Goal: Task Accomplishment & Management: Use online tool/utility

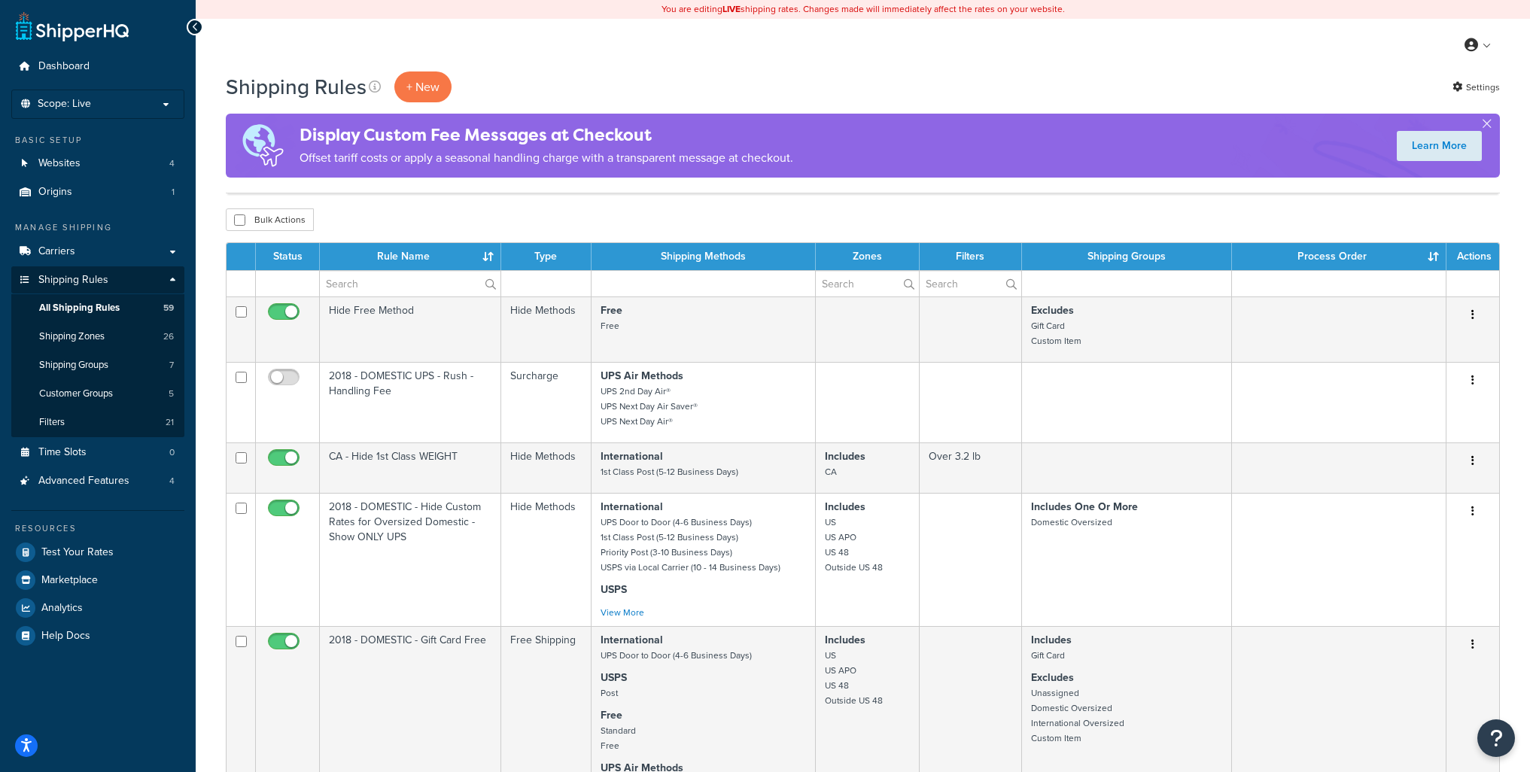
select select "1000"
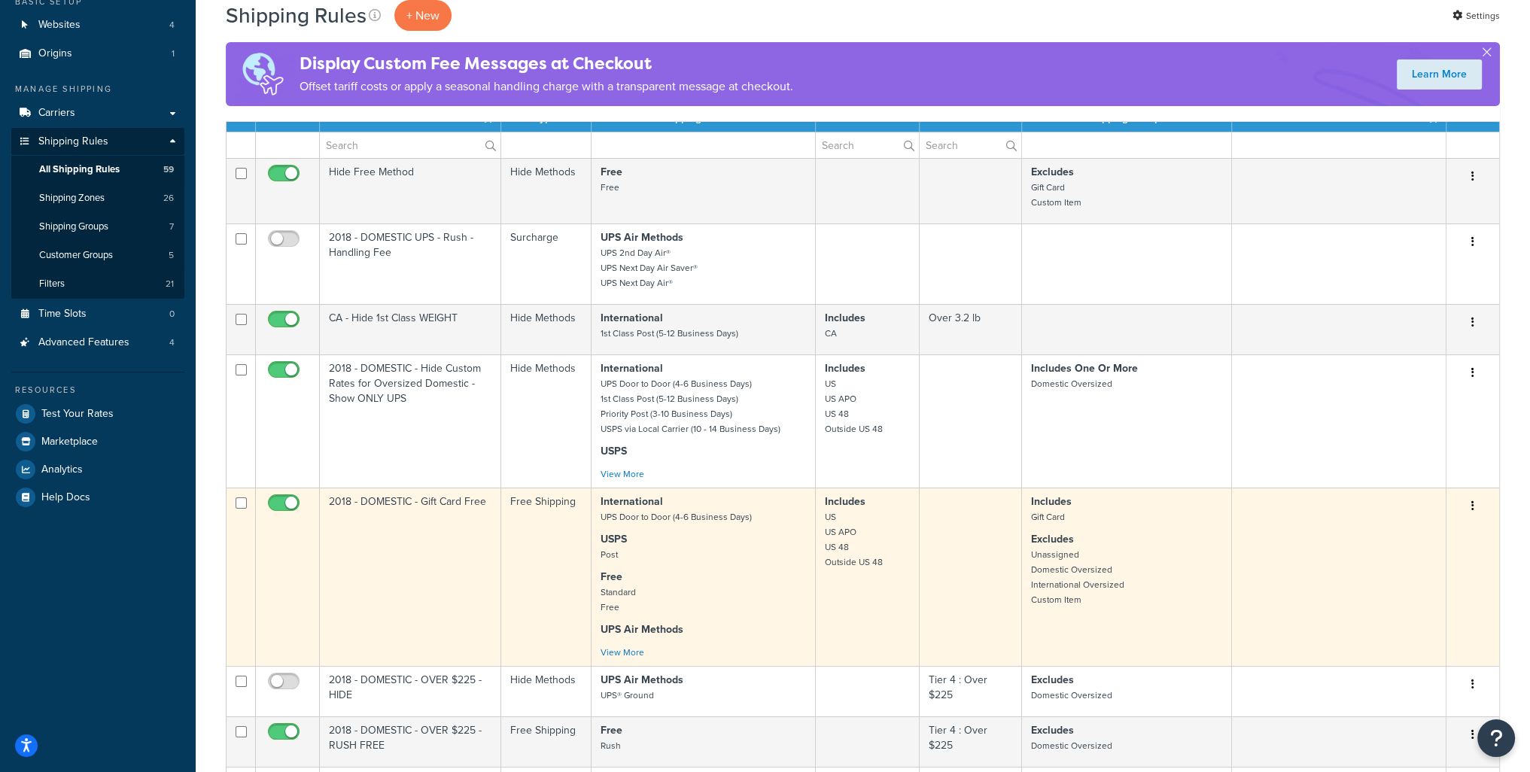
scroll to position [165, 0]
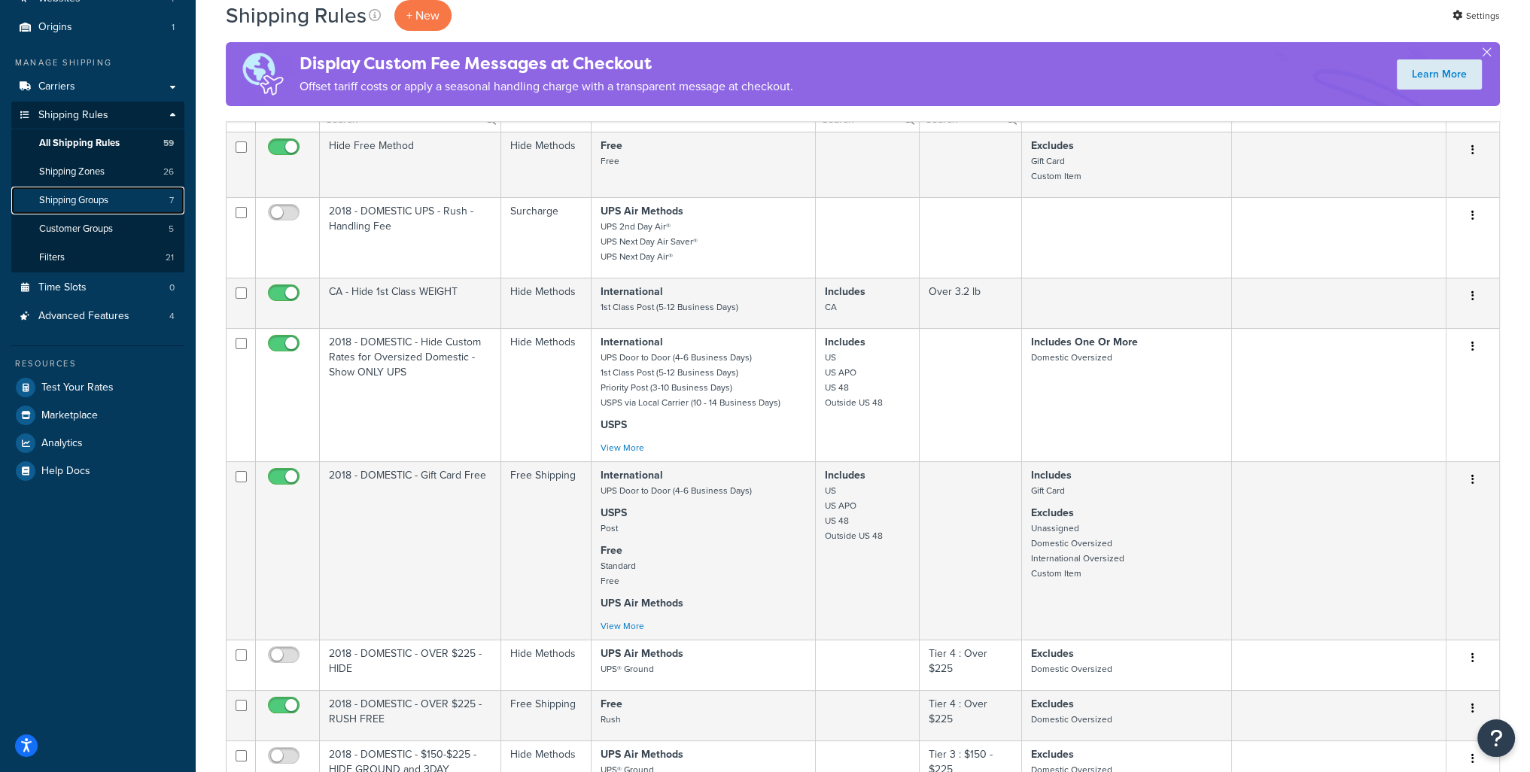
click at [60, 202] on span "Shipping Groups" at bounding box center [73, 200] width 69 height 13
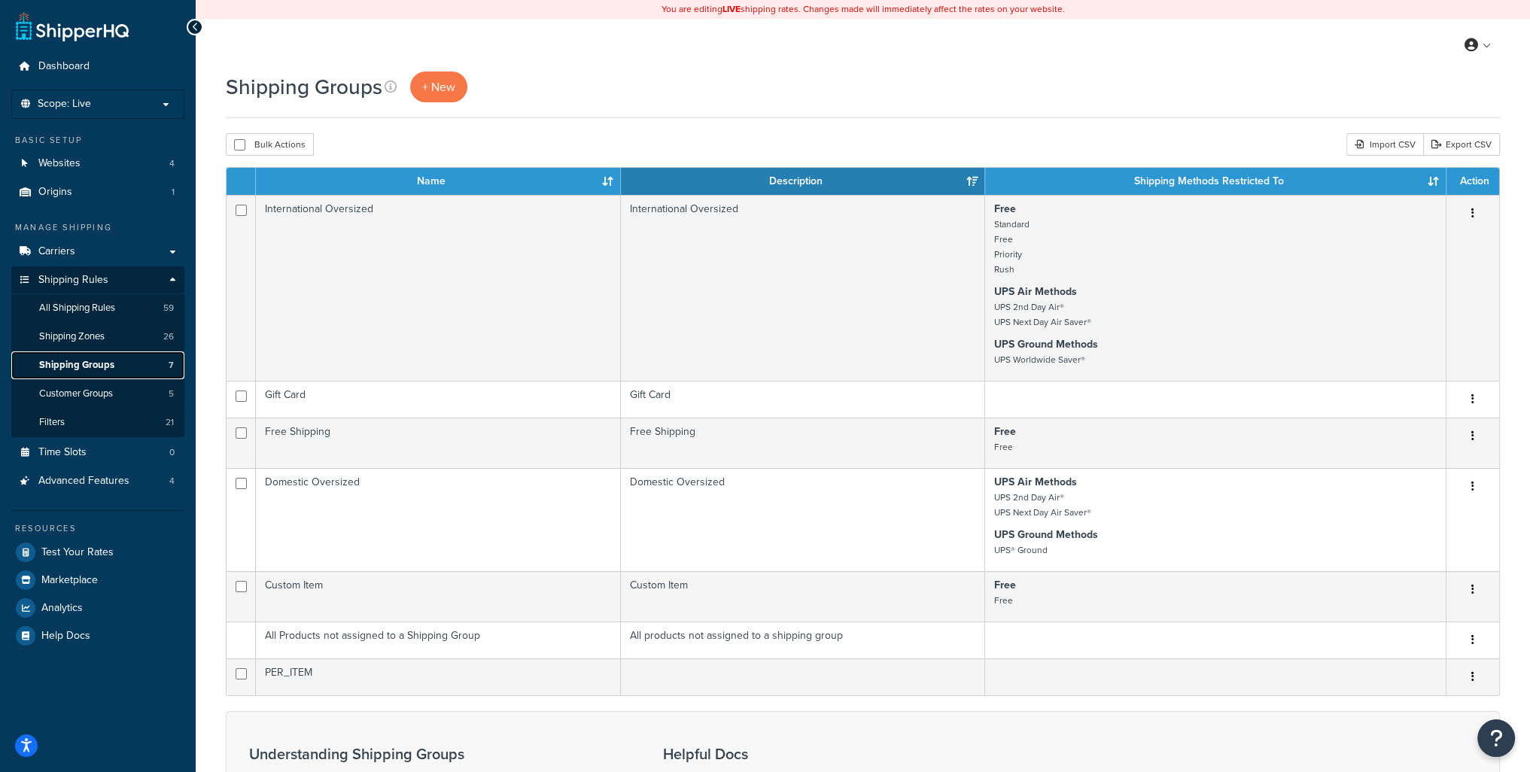
click at [98, 367] on span "Shipping Groups" at bounding box center [76, 365] width 75 height 13
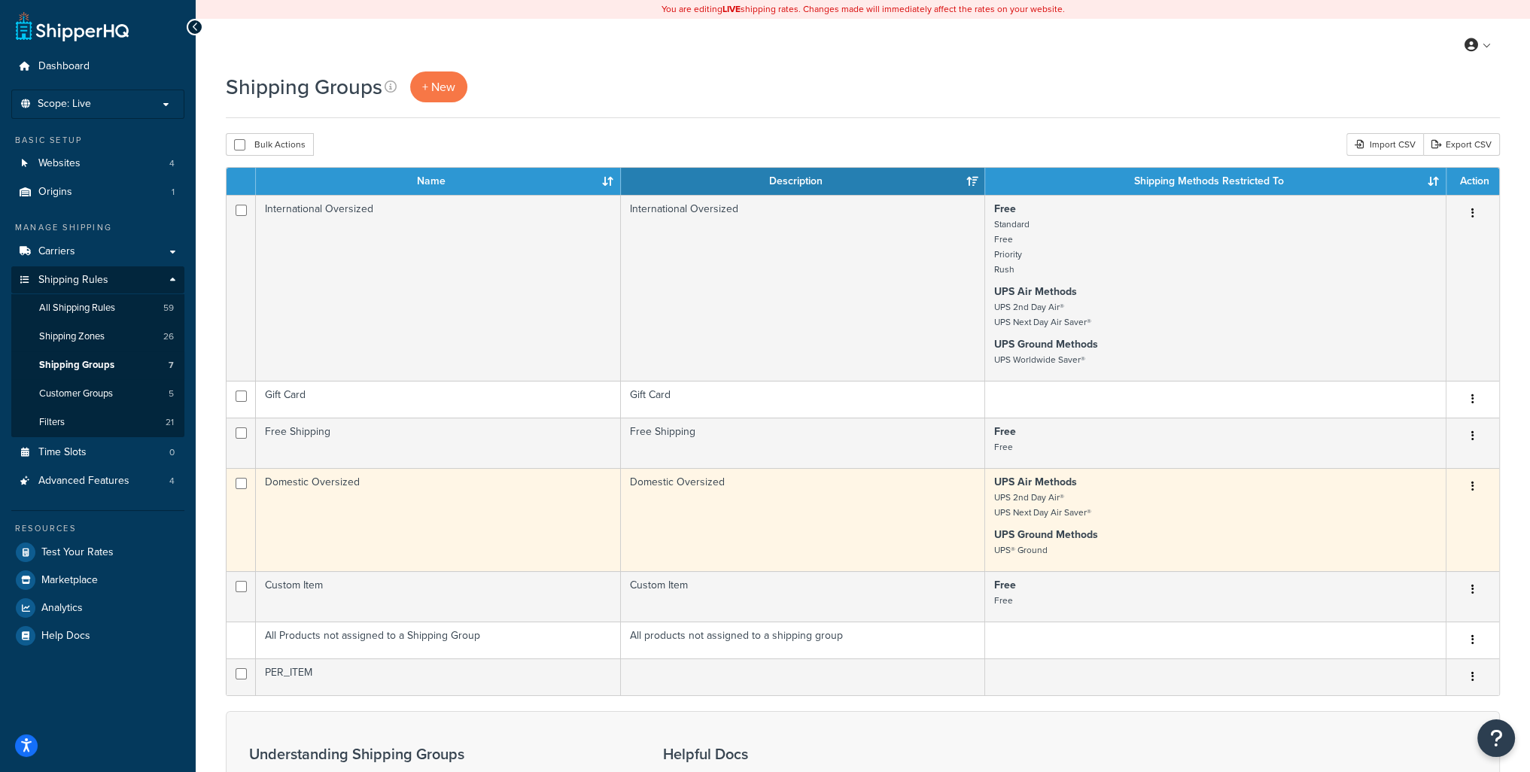
click at [1471, 487] on icon "button" at bounding box center [1472, 486] width 3 height 11
click at [1415, 521] on link "Edit" at bounding box center [1411, 518] width 119 height 31
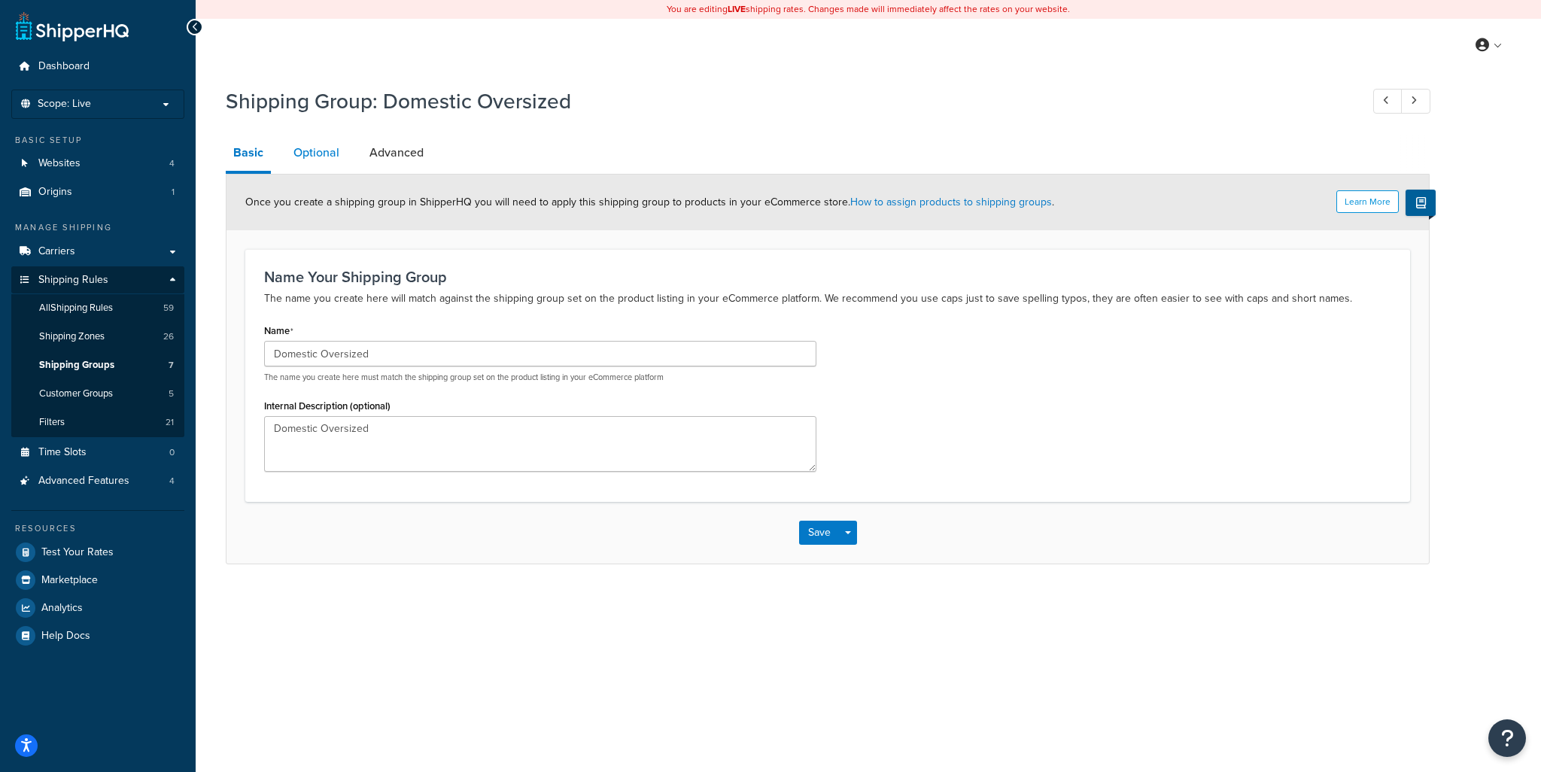
click at [307, 153] on link "Optional" at bounding box center [316, 153] width 61 height 36
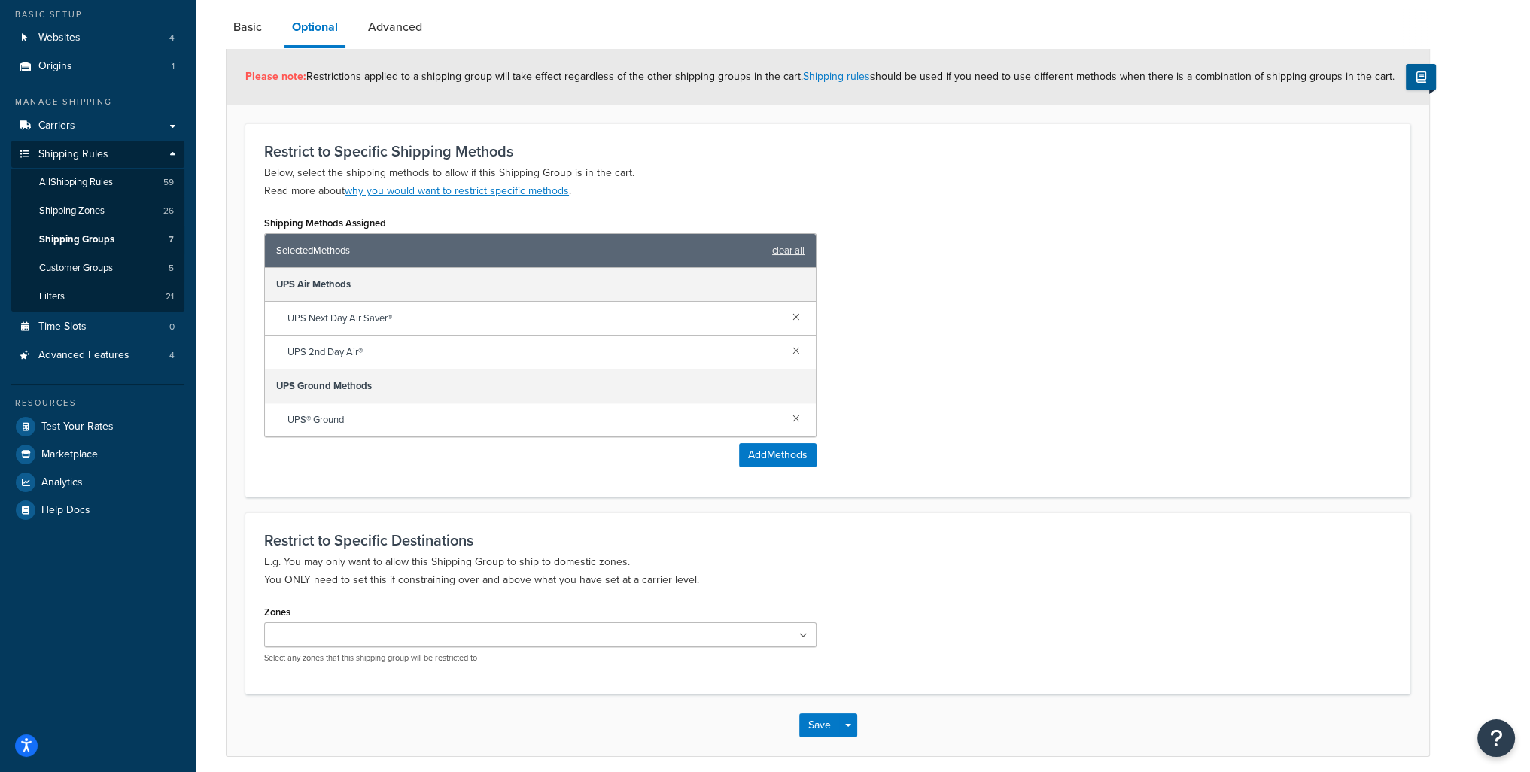
scroll to position [33, 0]
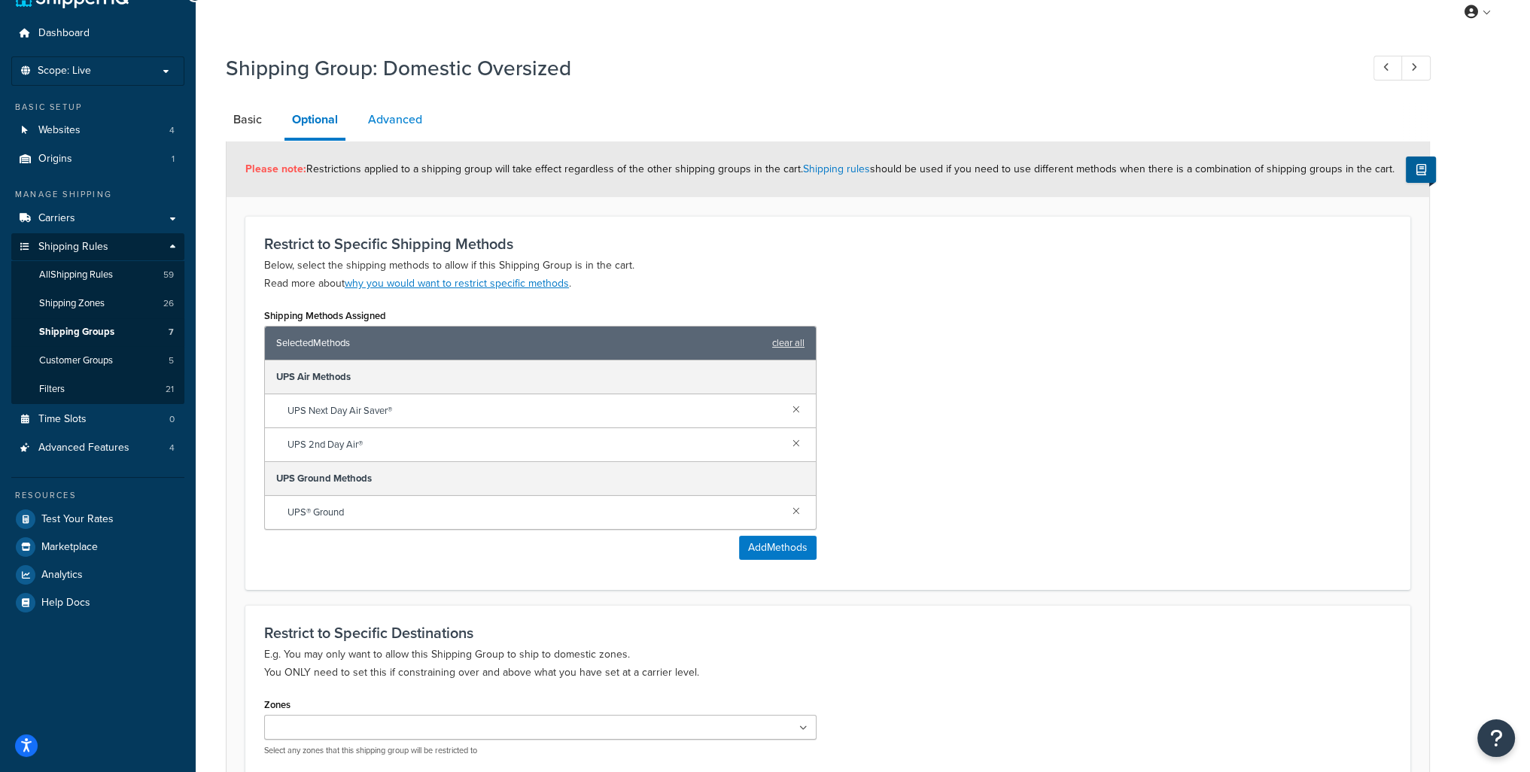
click at [394, 118] on link "Advanced" at bounding box center [394, 120] width 69 height 36
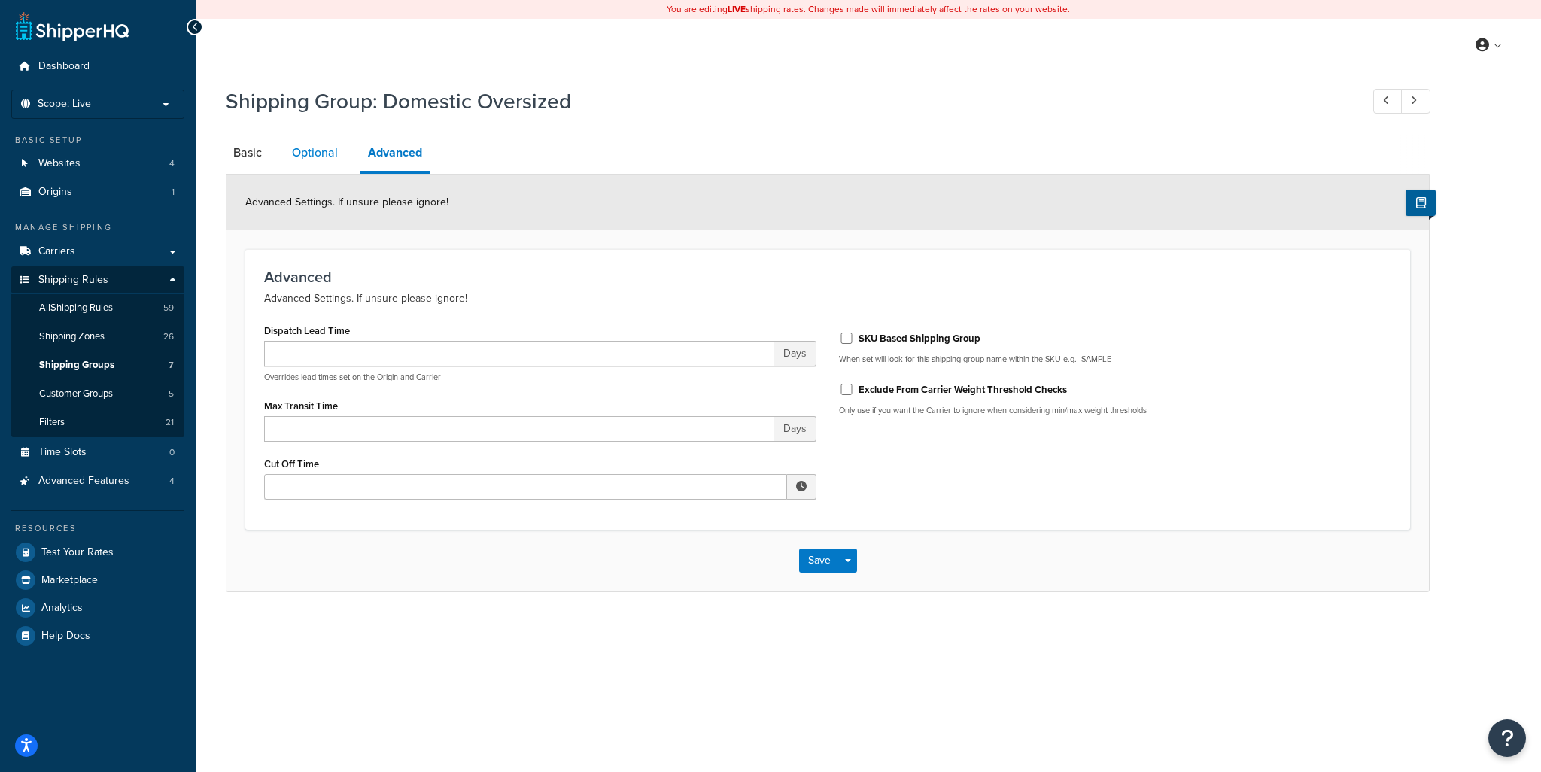
click at [315, 154] on link "Optional" at bounding box center [314, 153] width 61 height 36
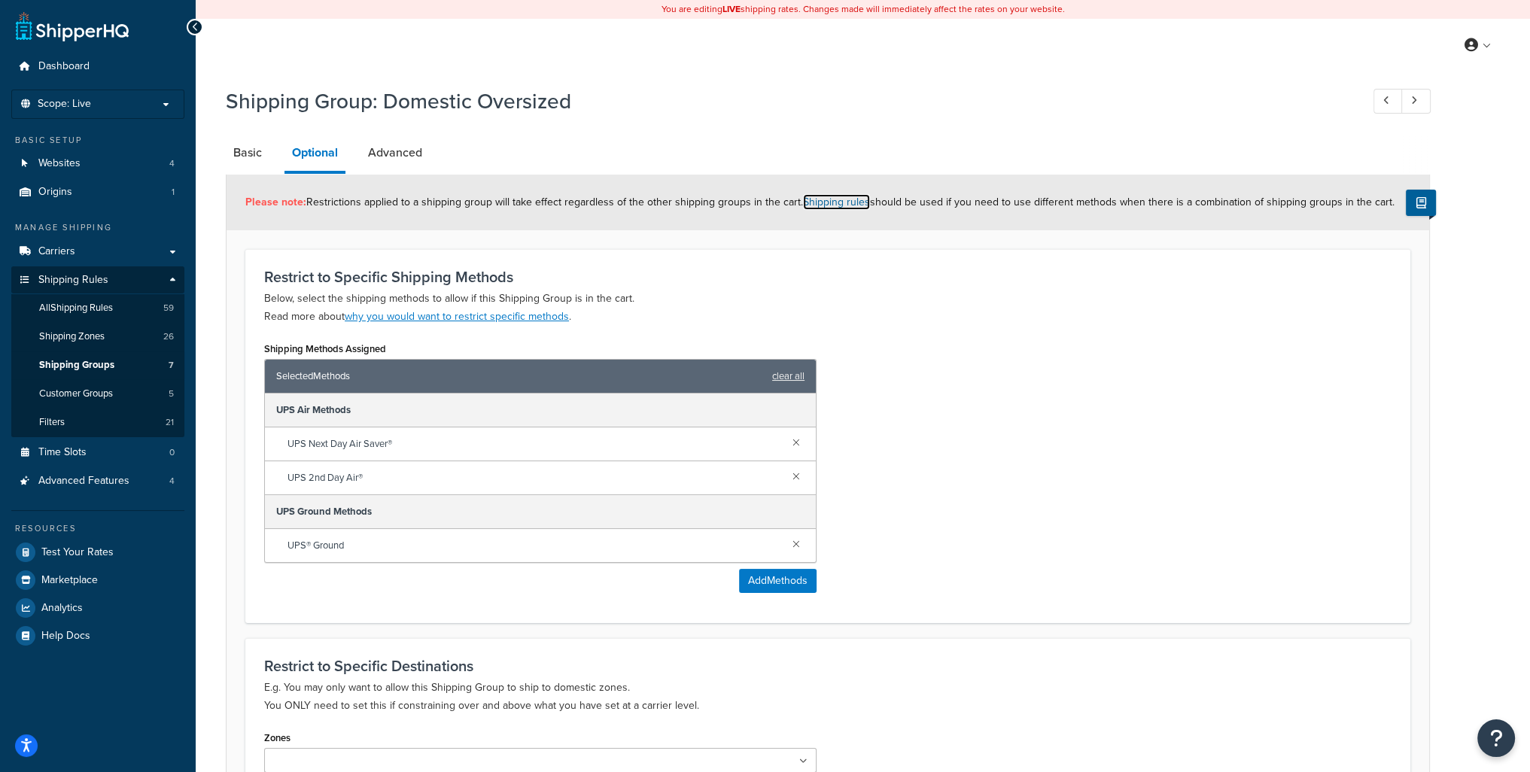
click at [833, 205] on link "Shipping rules" at bounding box center [836, 202] width 67 height 16
click at [82, 305] on span "All Shipping Rules" at bounding box center [76, 308] width 74 height 13
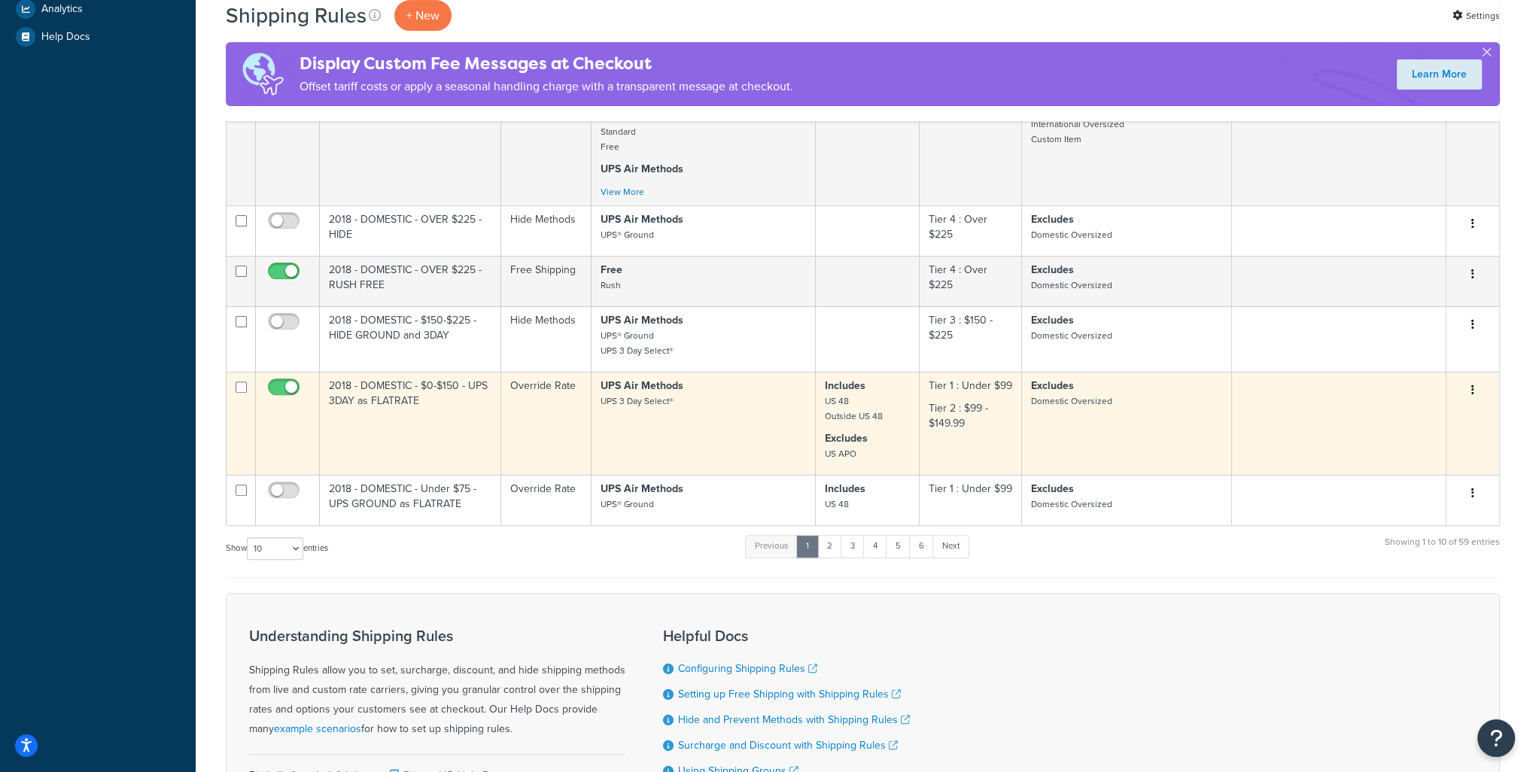
scroll to position [602, 0]
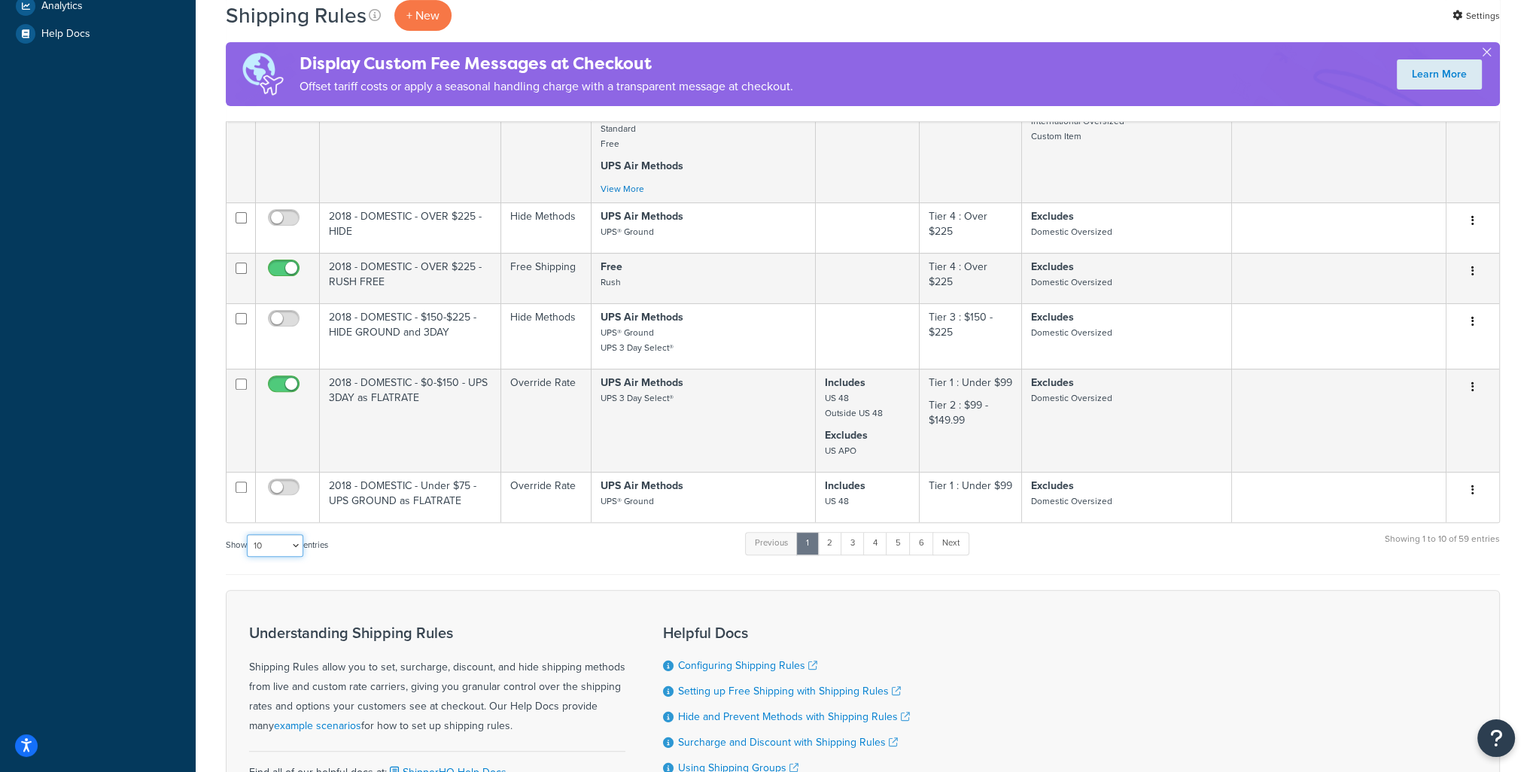
click at [297, 557] on select "10 15 25 50 100 1000" at bounding box center [275, 545] width 56 height 23
select select "100"
click at [248, 541] on select "10 15 25 50 100 1000" at bounding box center [275, 545] width 56 height 23
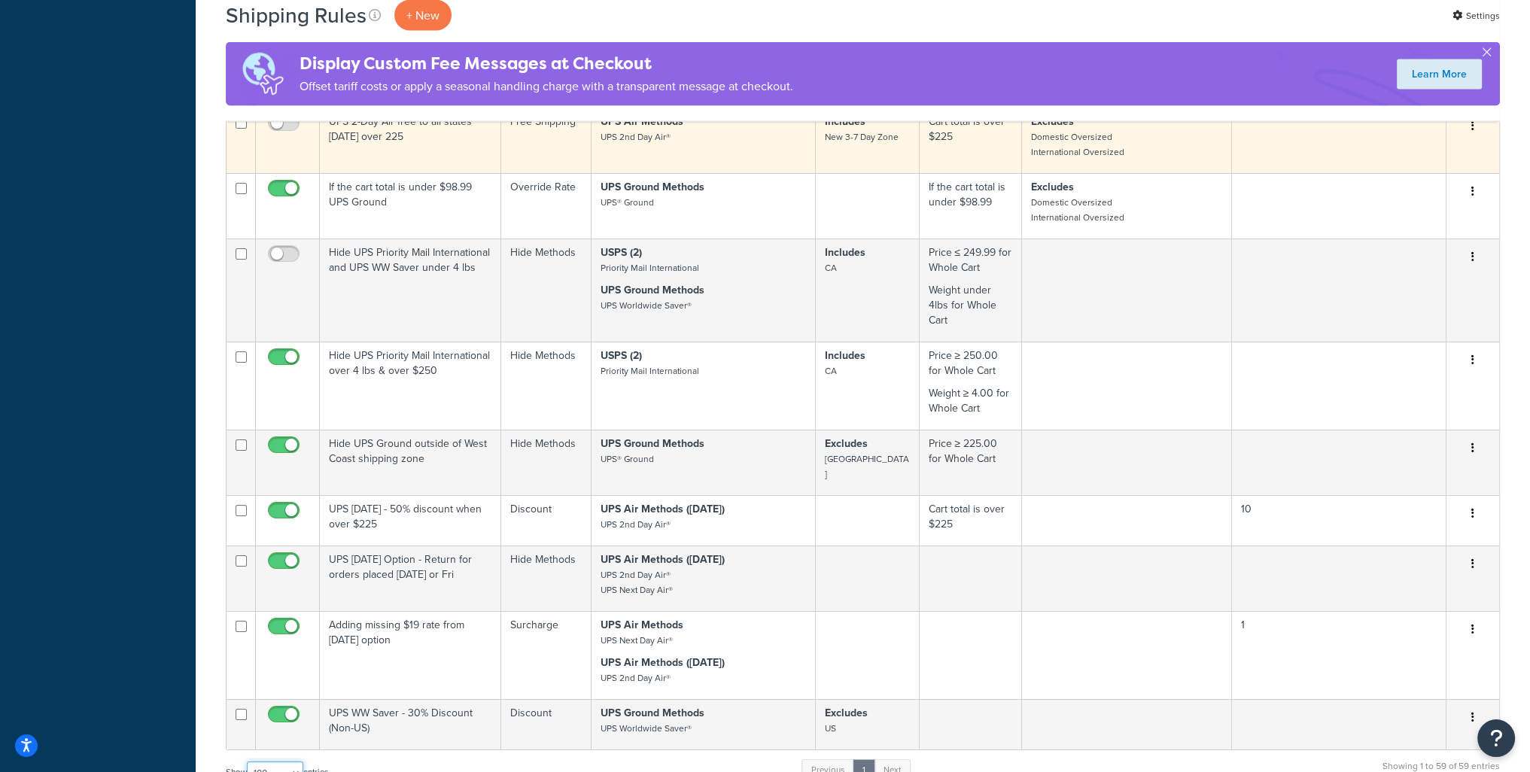
scroll to position [4515, 0]
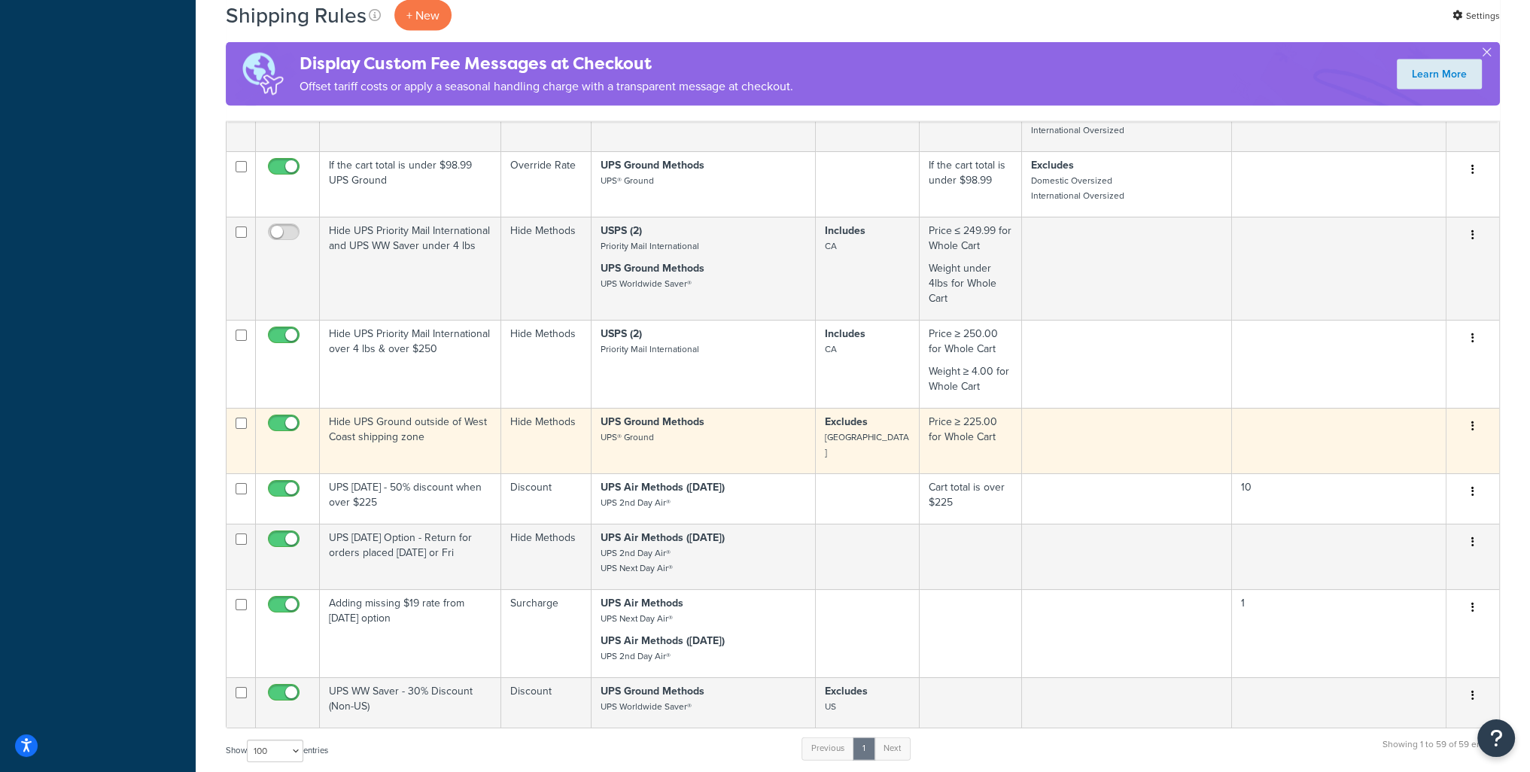
click at [1475, 439] on button "button" at bounding box center [1472, 427] width 21 height 24
click at [1418, 470] on link "Edit" at bounding box center [1422, 454] width 119 height 31
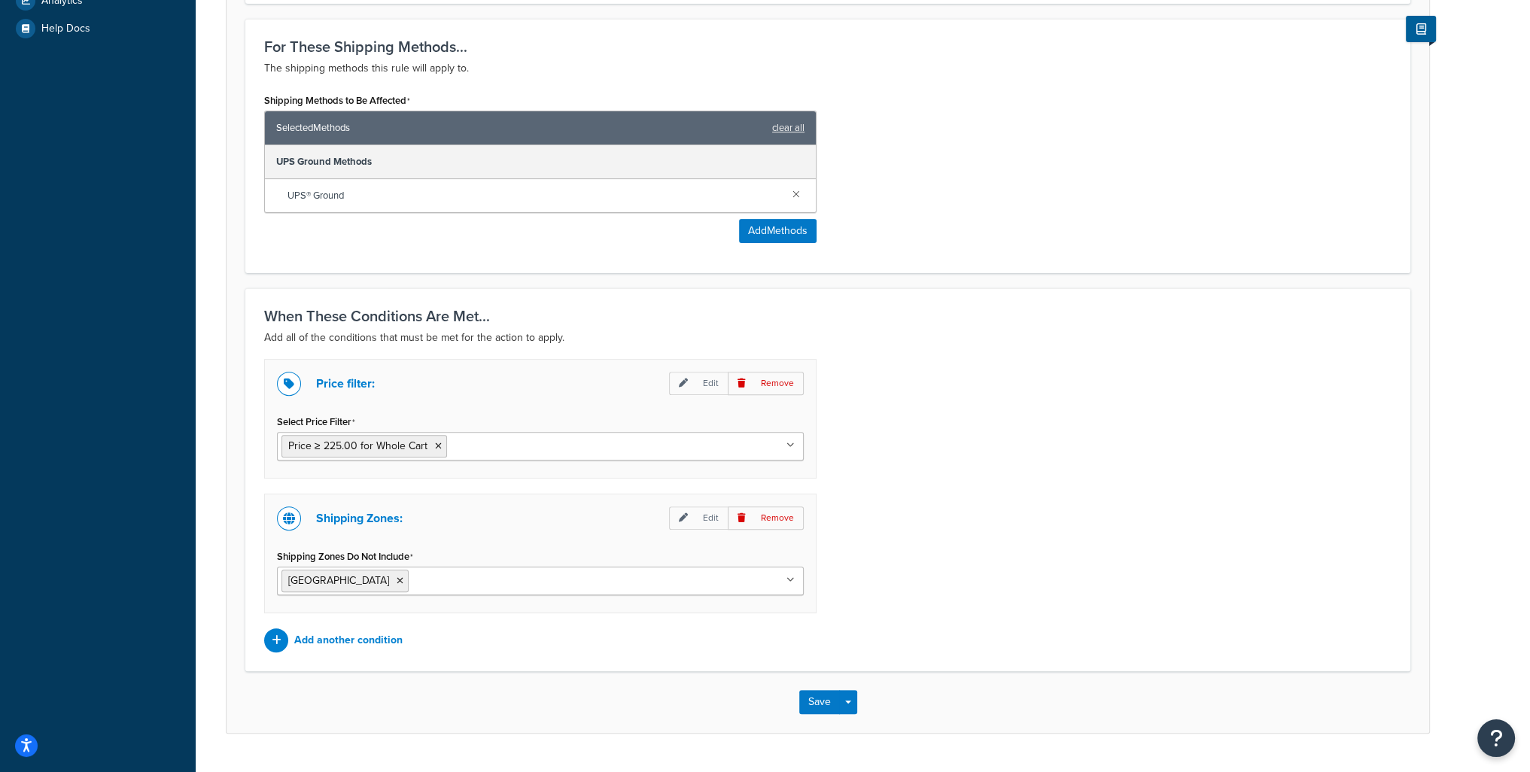
scroll to position [641, 0]
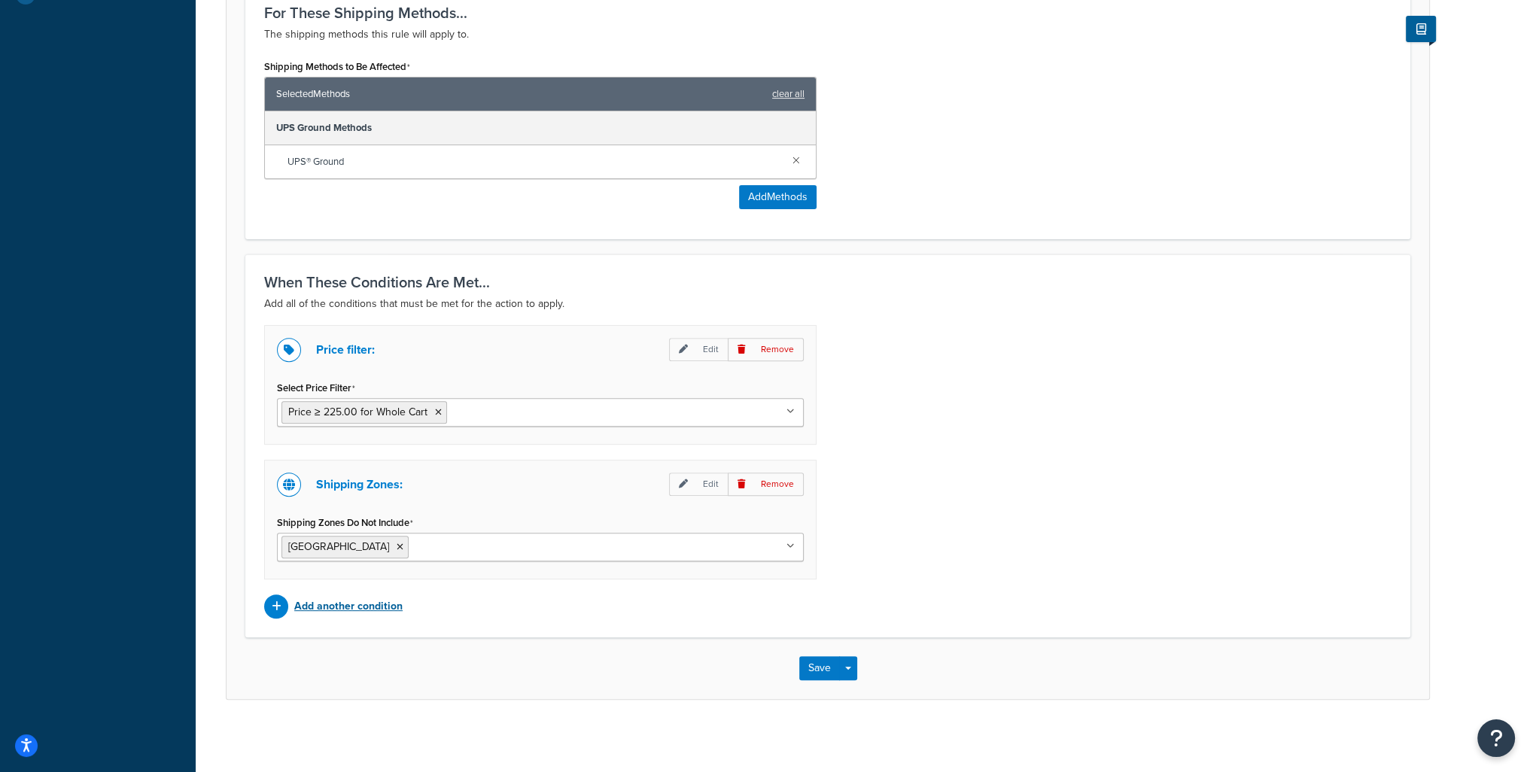
click at [369, 603] on p "Add another condition" at bounding box center [348, 606] width 108 height 21
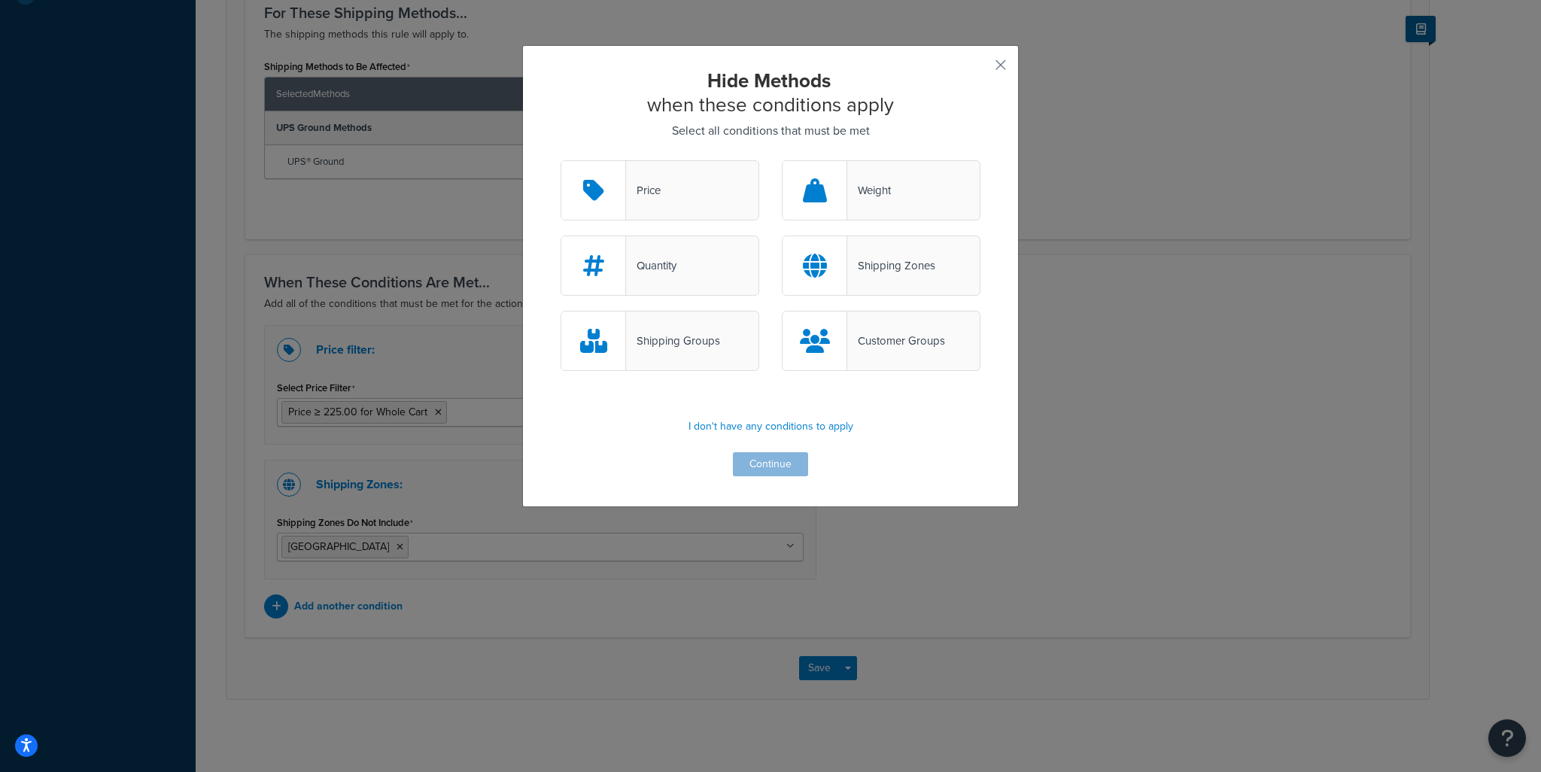
click at [673, 343] on div "Shipping Groups" at bounding box center [673, 340] width 94 height 21
click at [0, 0] on input "Shipping Groups" at bounding box center [0, 0] width 0 height 0
click at [771, 465] on button "Continue" at bounding box center [770, 464] width 75 height 24
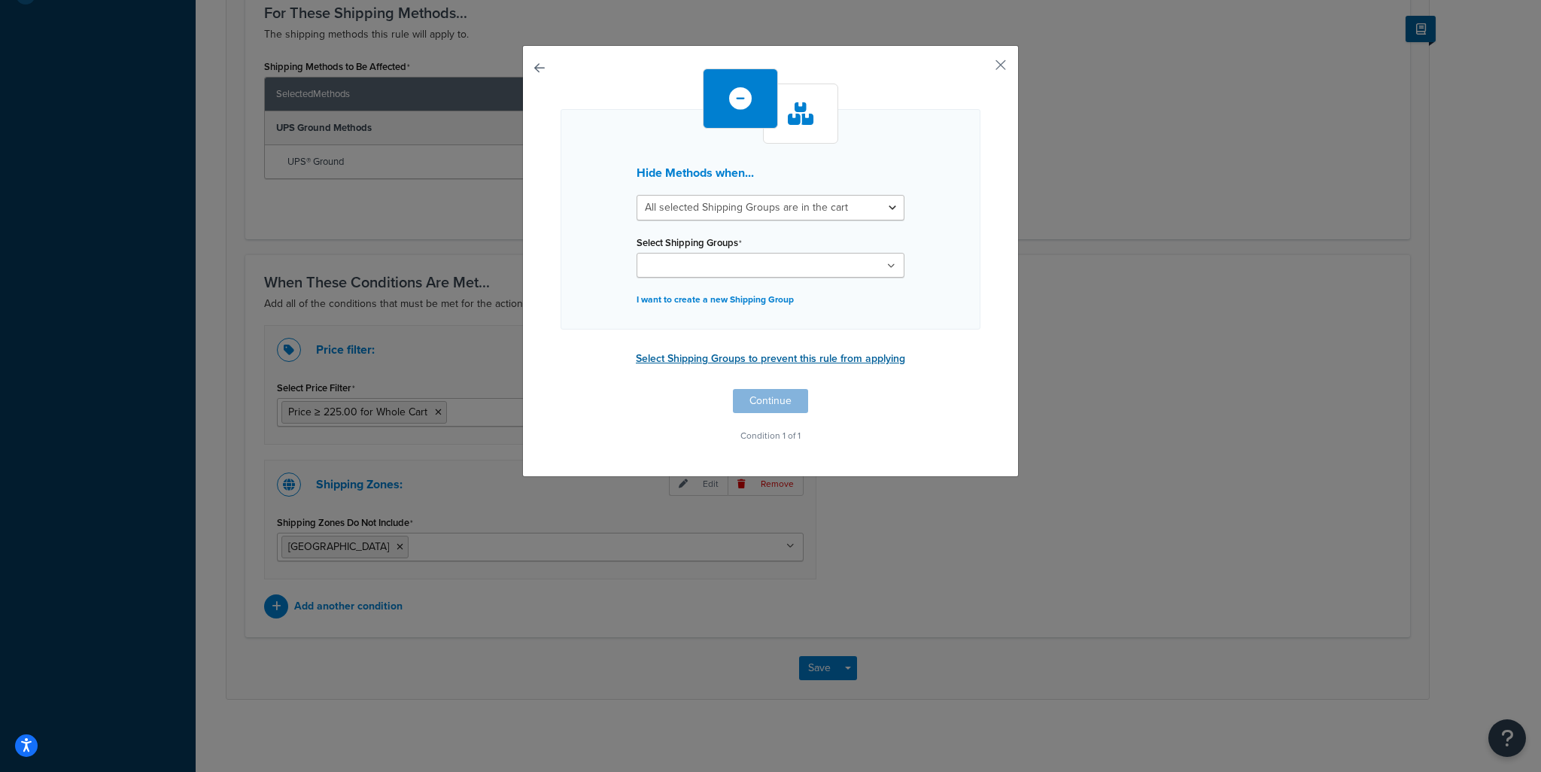
click at [839, 355] on button "Select Shipping Groups to prevent this rule from applying" at bounding box center [770, 359] width 278 height 23
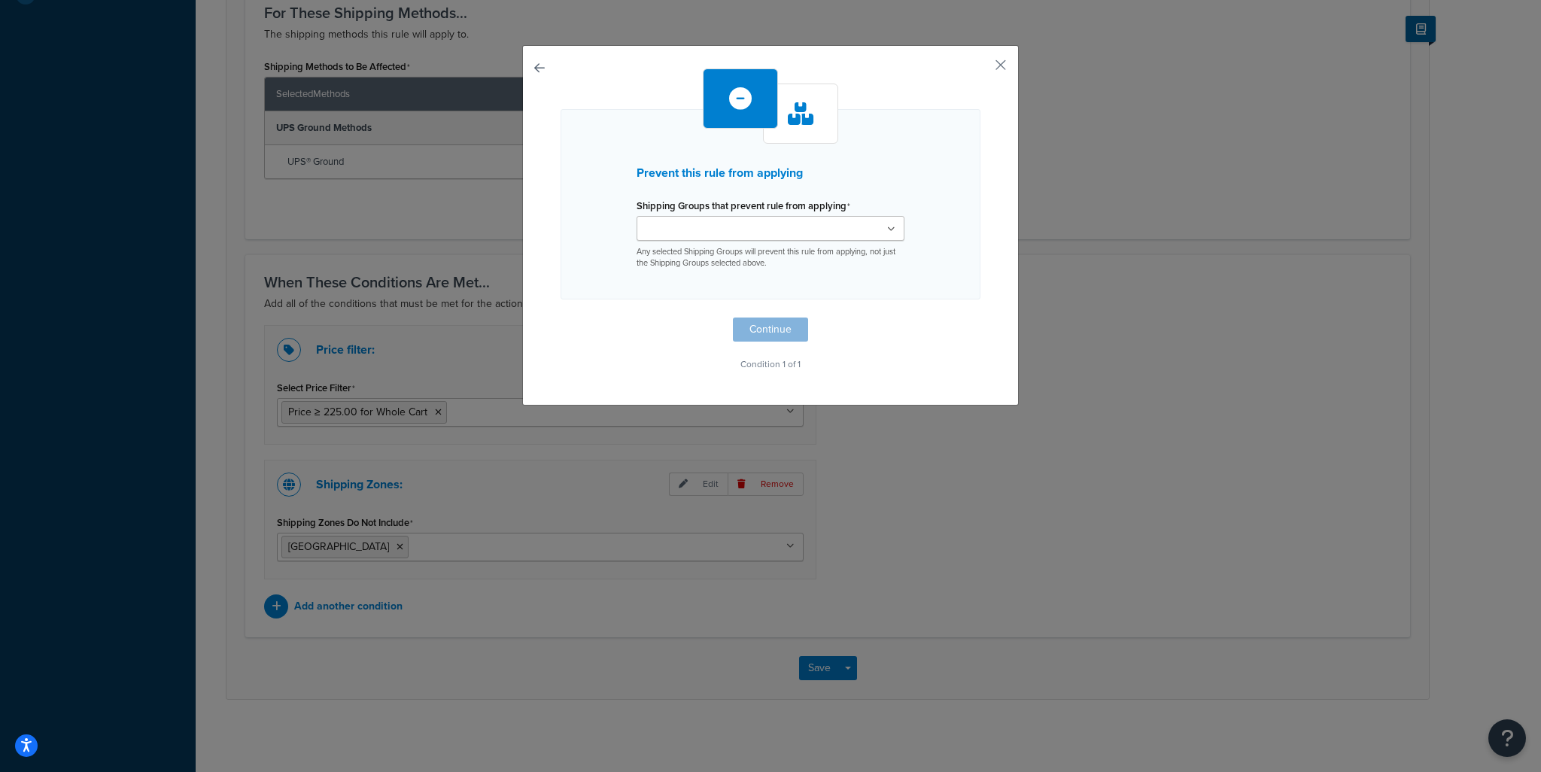
click at [799, 236] on ul at bounding box center [771, 228] width 268 height 25
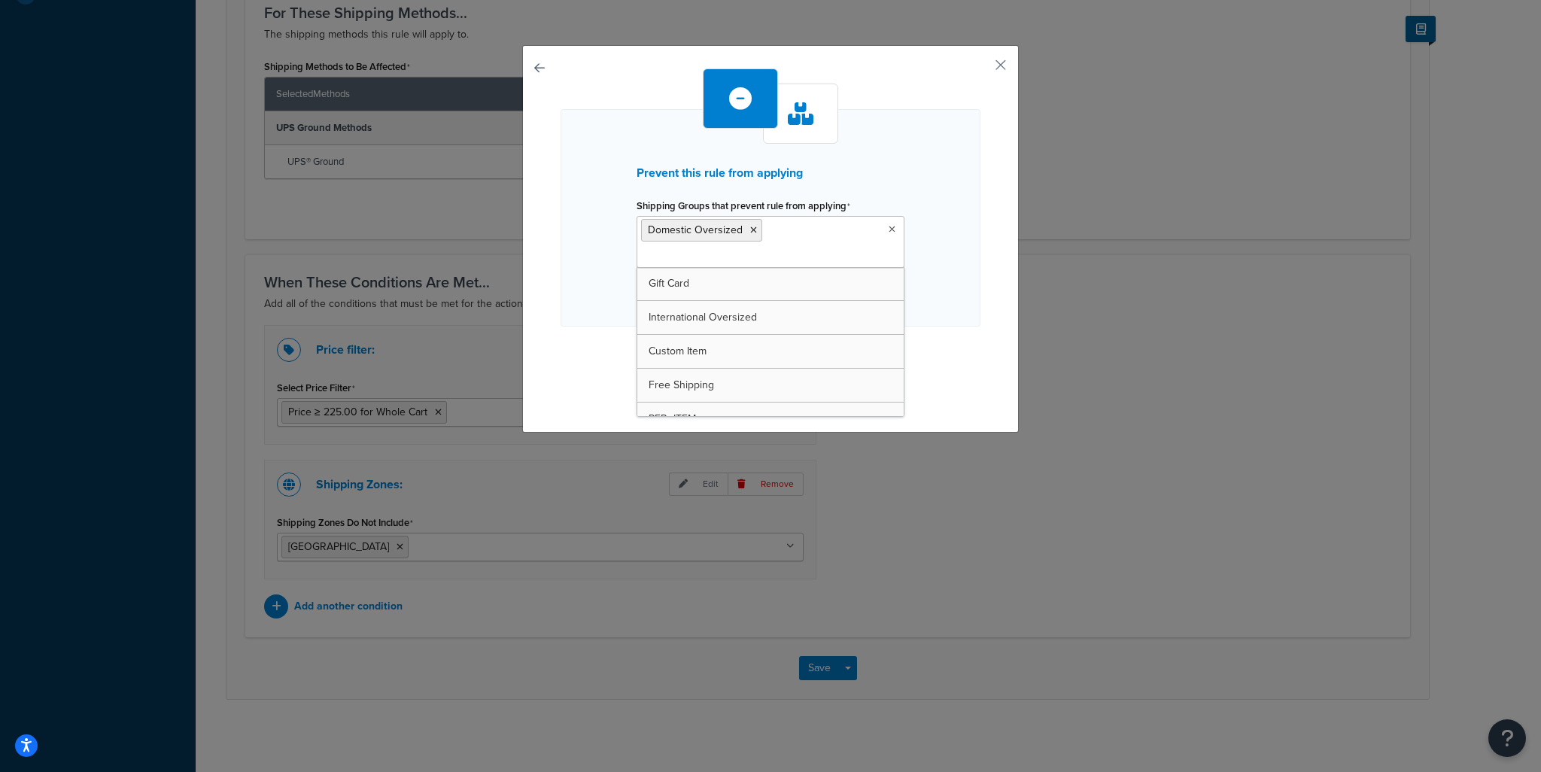
click at [958, 291] on div "Prevent this rule from applying Shipping Groups that prevent rule from applying…" at bounding box center [771, 217] width 420 height 217
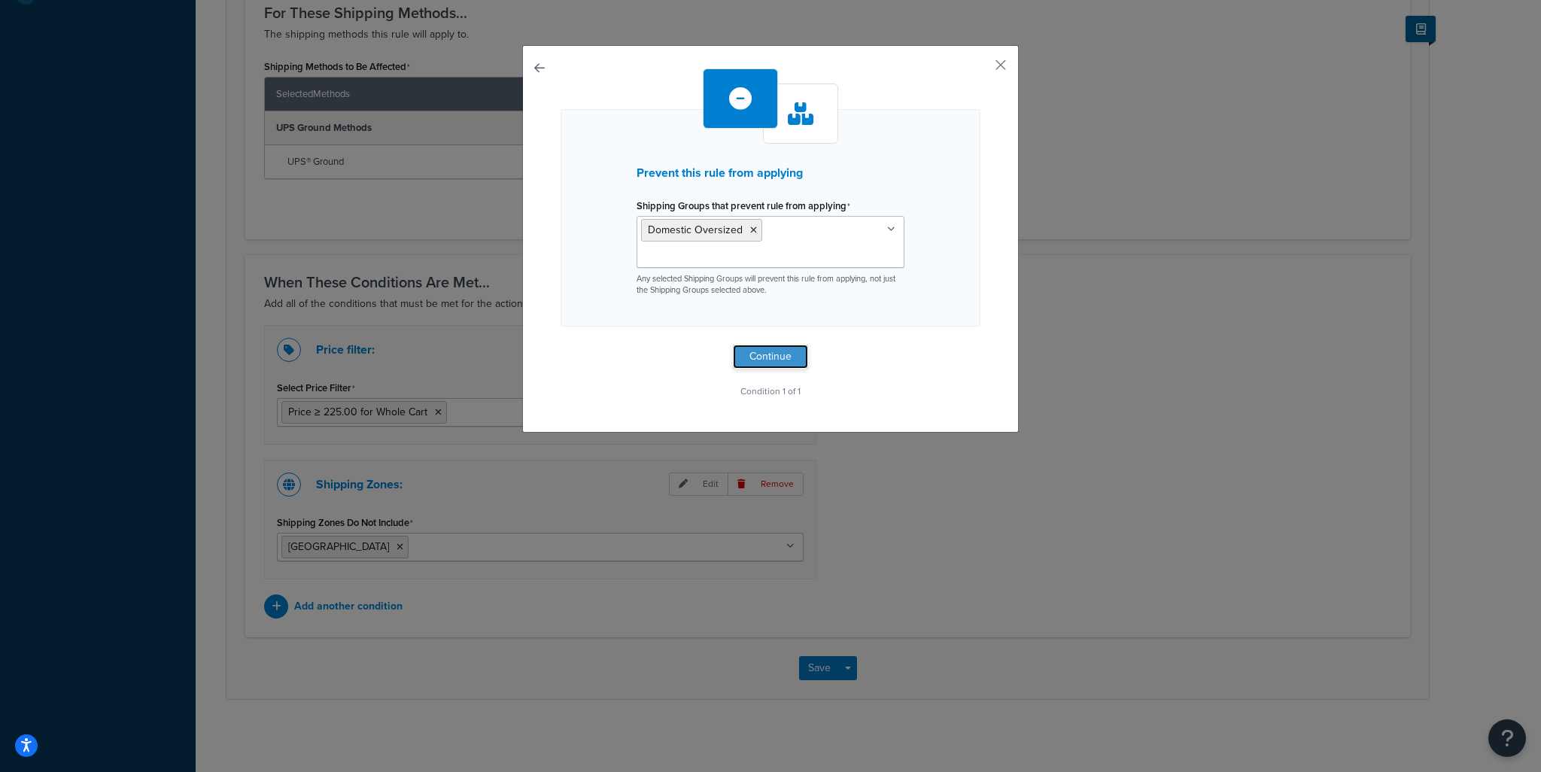
click at [789, 359] on button "Continue" at bounding box center [770, 357] width 75 height 24
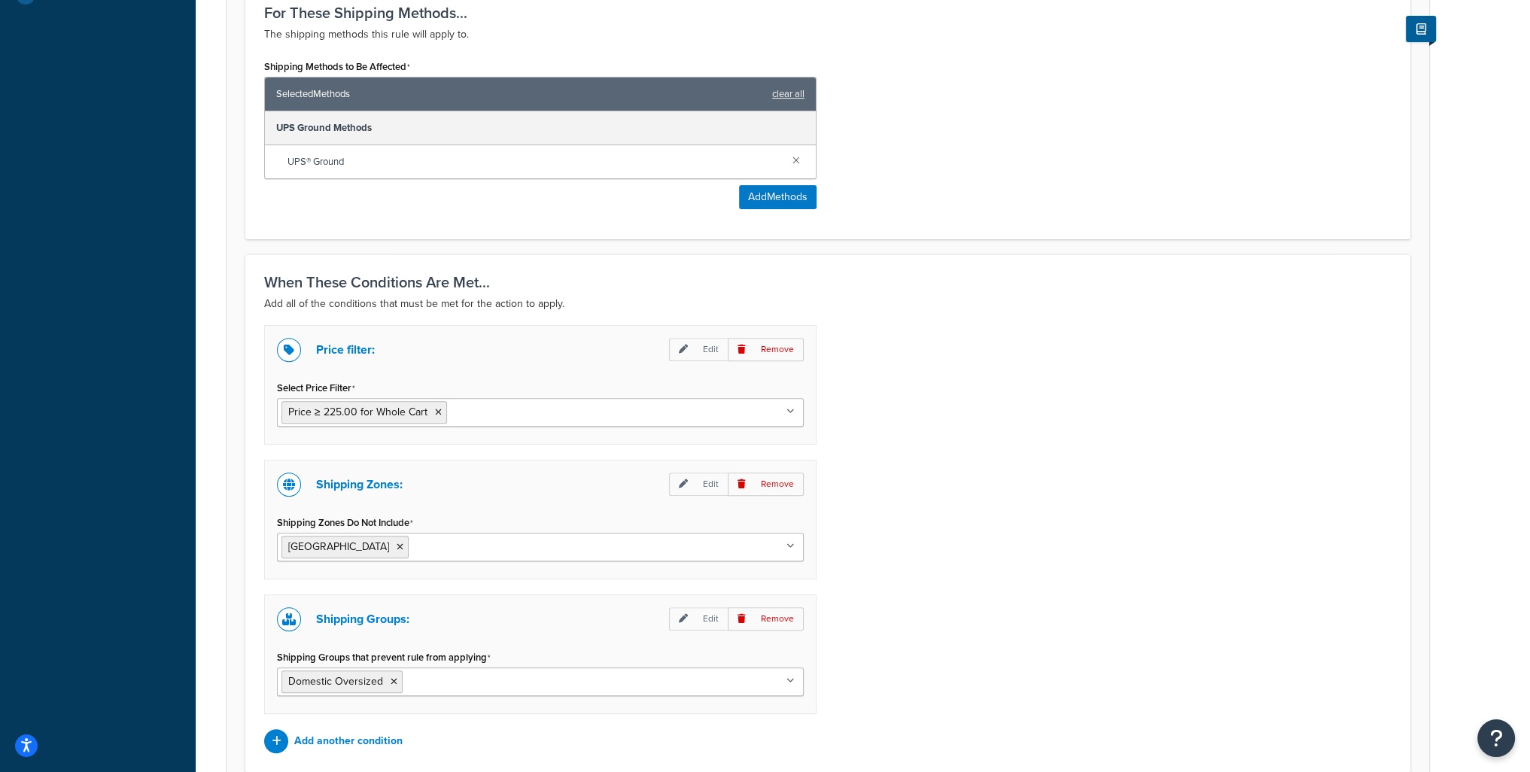
scroll to position [774, 0]
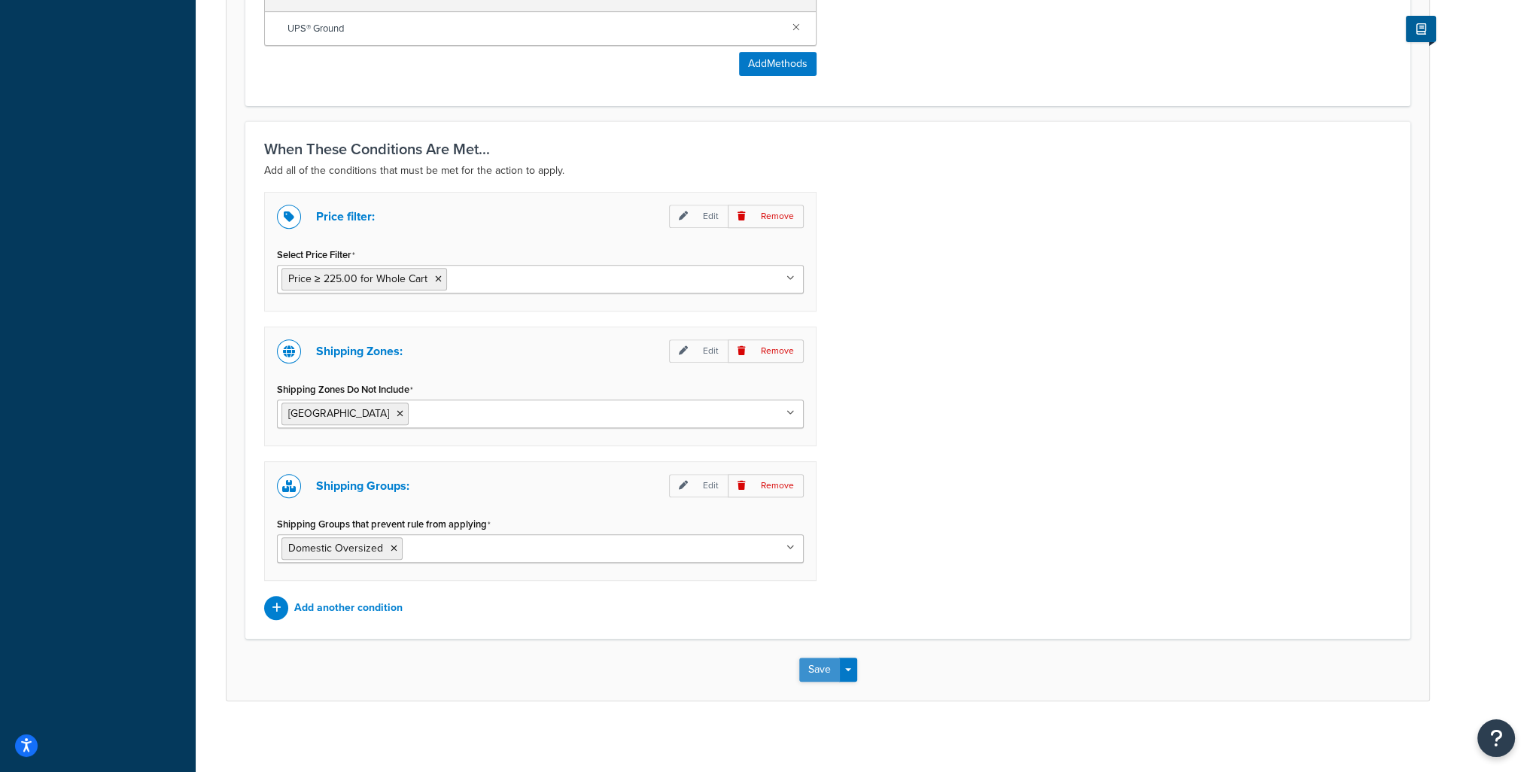
click at [822, 661] on button "Save" at bounding box center [819, 670] width 41 height 24
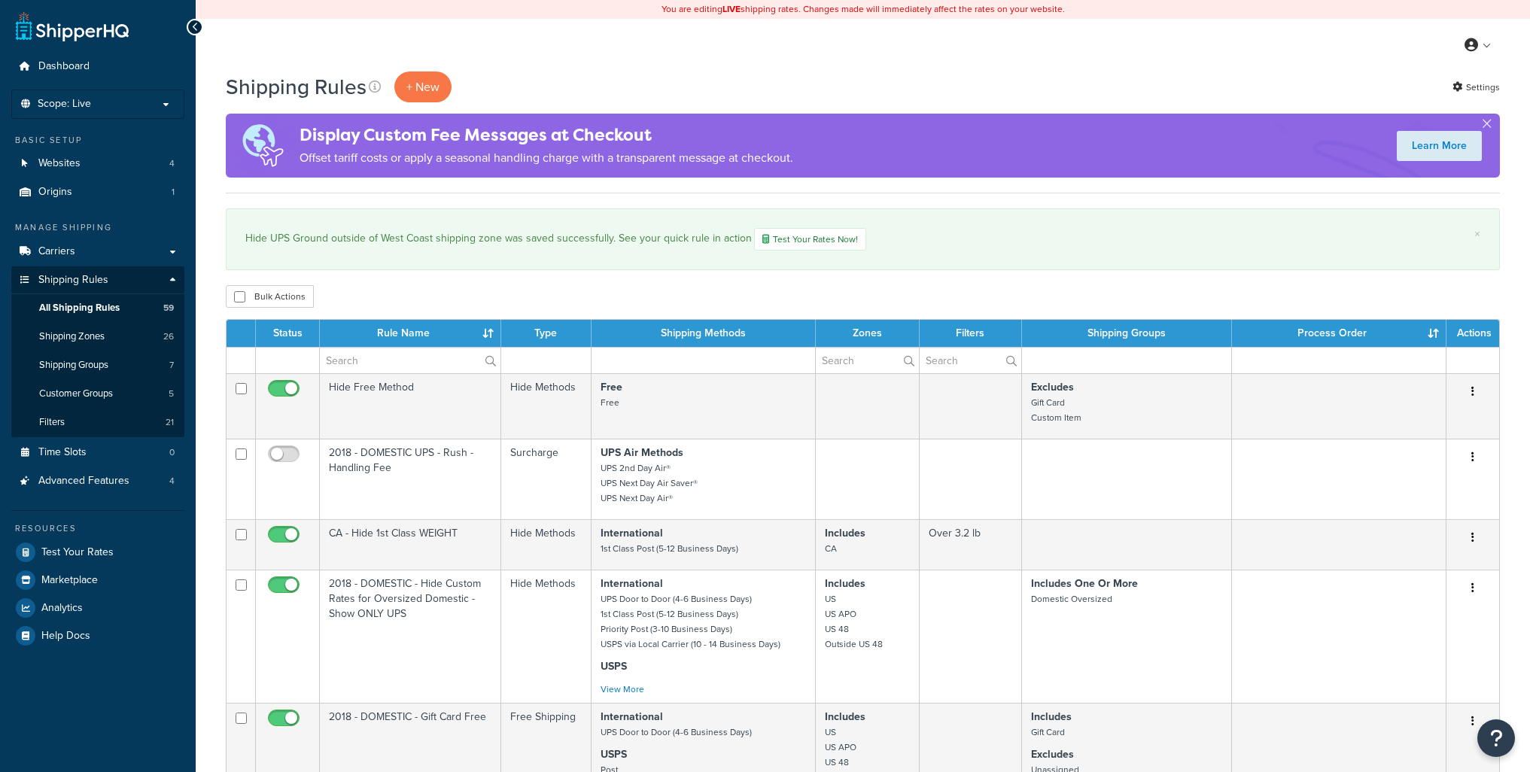
select select "100"
click at [78, 556] on span "Test Your Rates" at bounding box center [77, 552] width 72 height 13
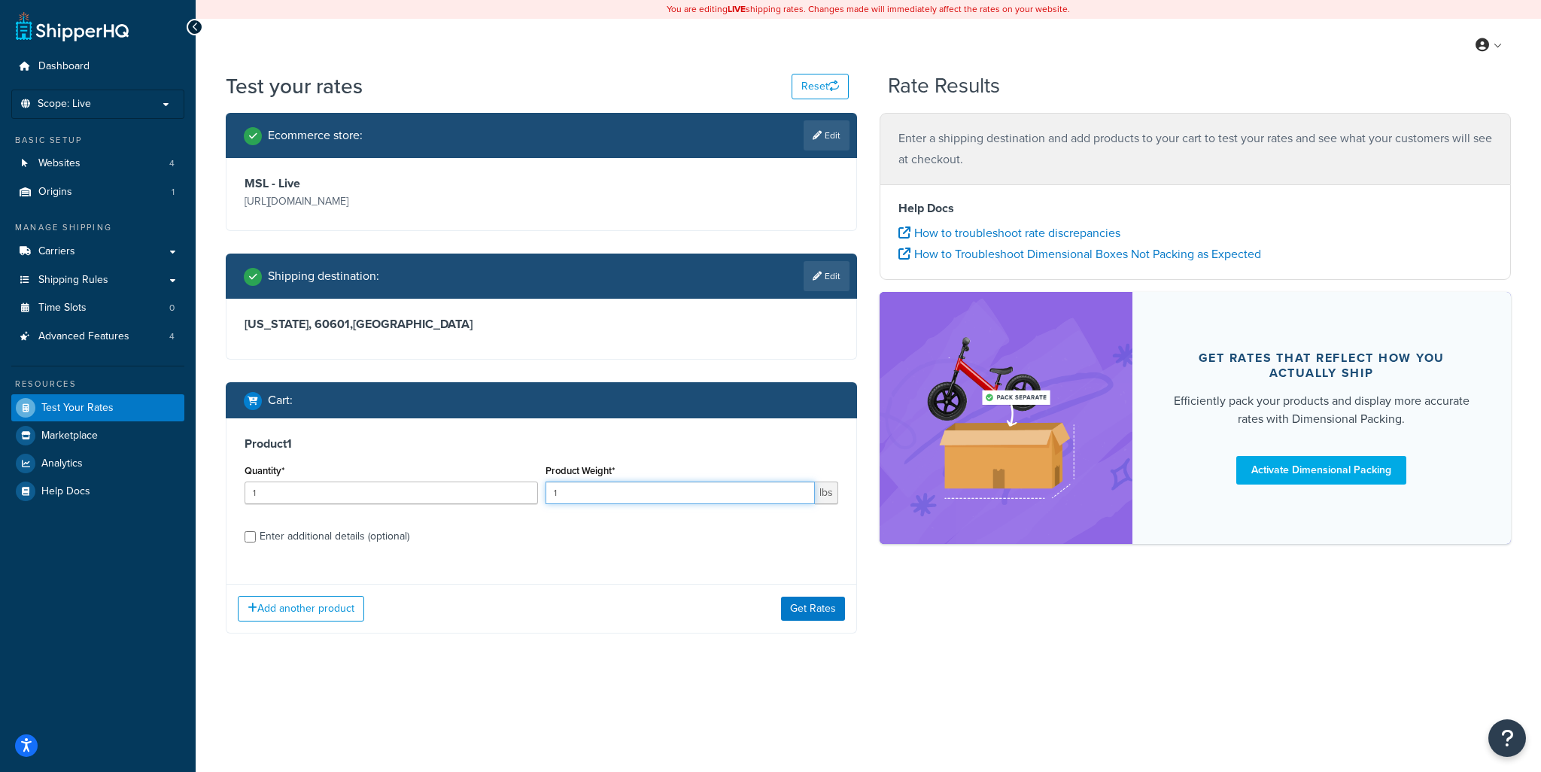
click at [609, 494] on input "1" at bounding box center [681, 493] width 270 height 23
click at [524, 495] on div "Quantity* 1 Product Weight* 1 lbs" at bounding box center [541, 487] width 601 height 55
type input "35"
click at [390, 543] on div "Enter additional details (optional)" at bounding box center [335, 536] width 150 height 21
click at [256, 543] on input "Enter additional details (optional)" at bounding box center [250, 536] width 11 height 11
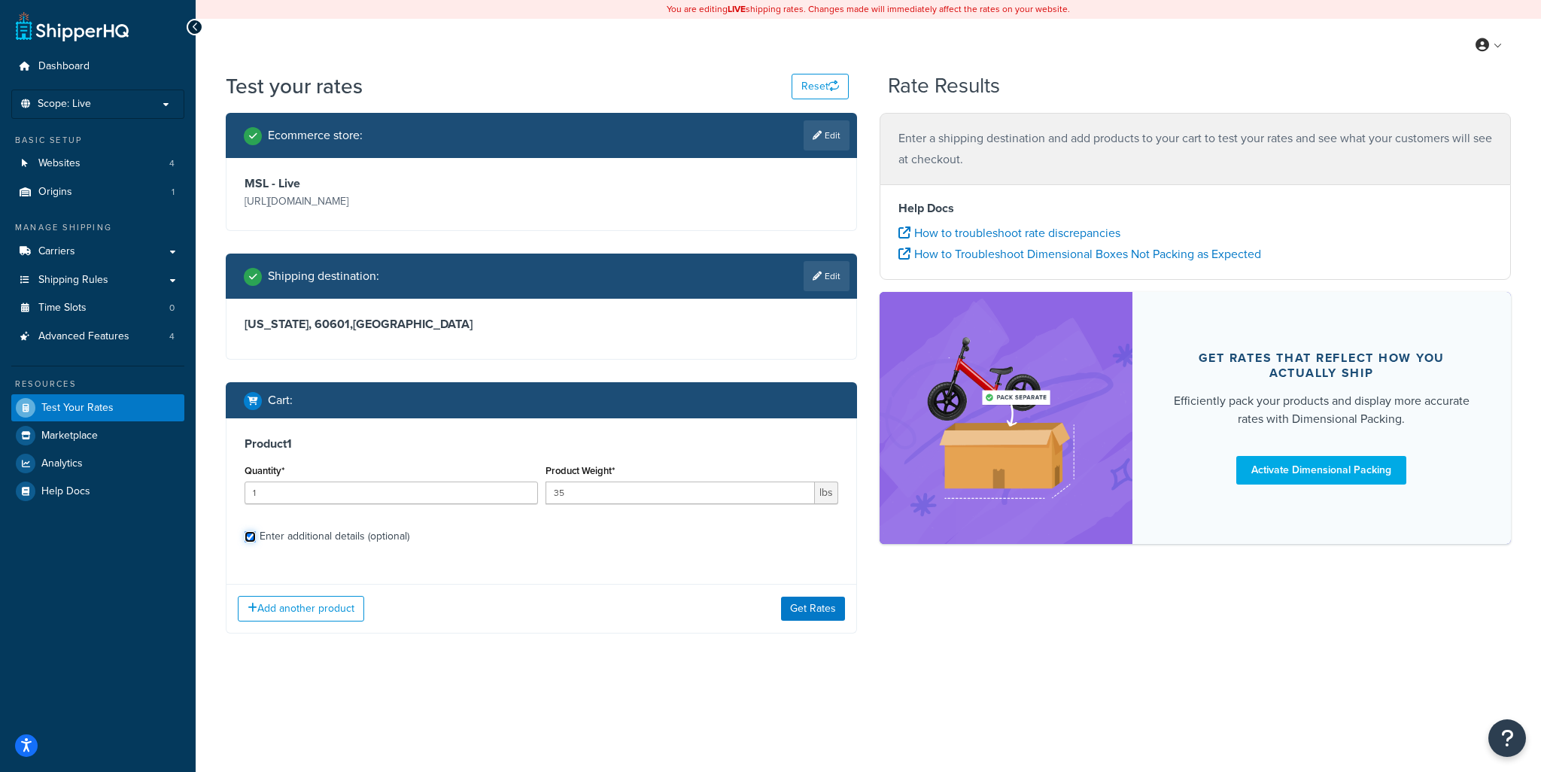
checkbox input "true"
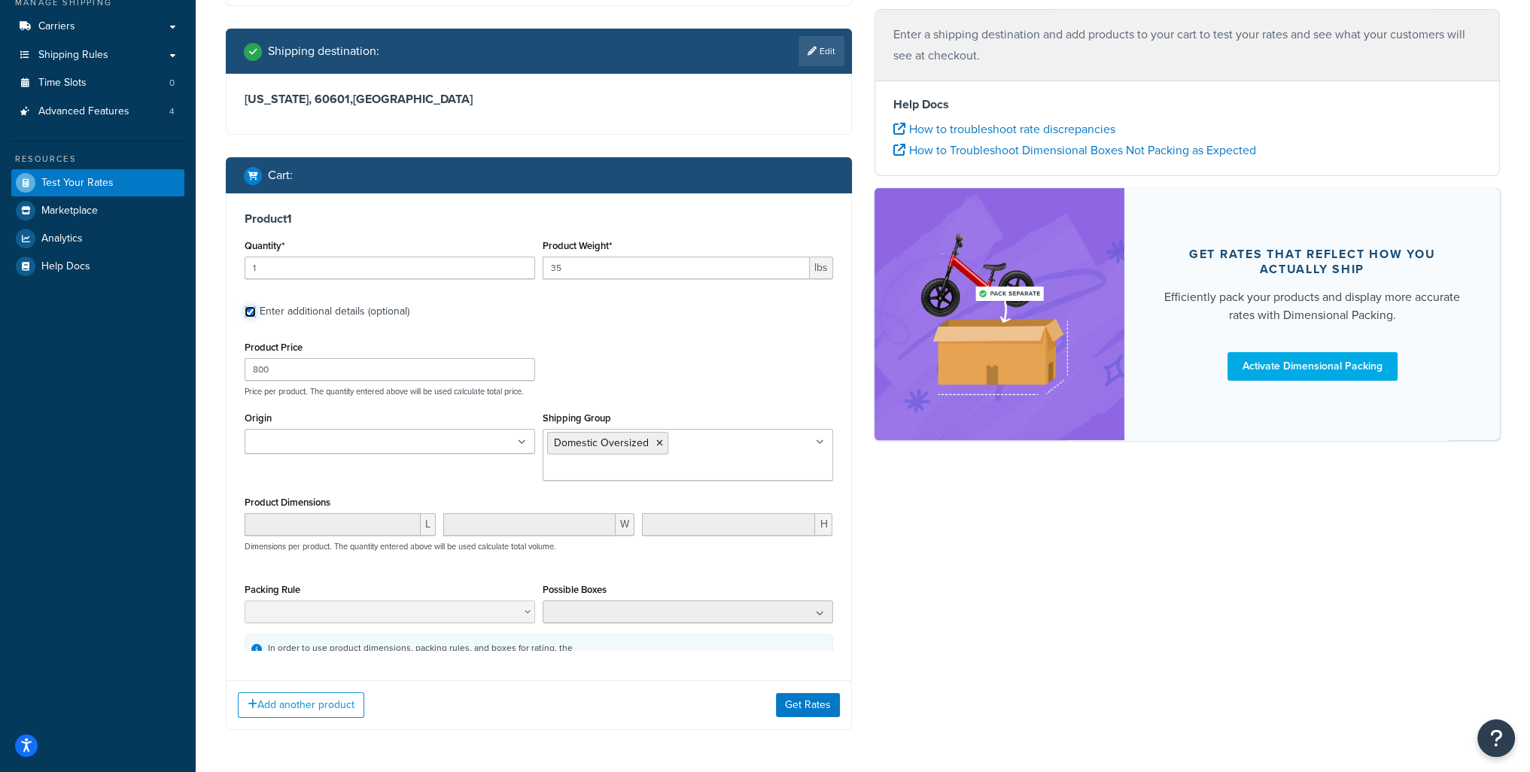
scroll to position [226, 0]
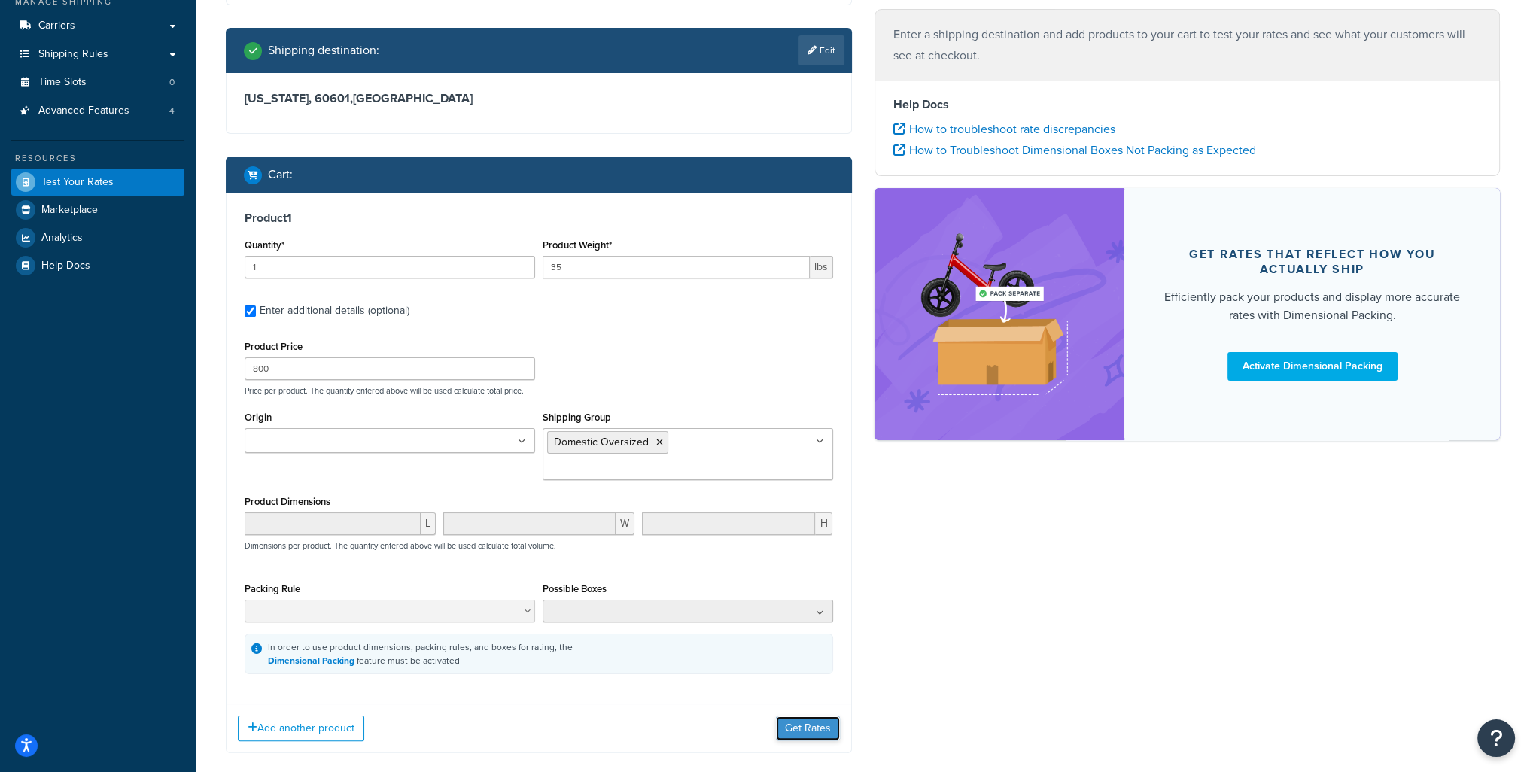
click at [793, 716] on button "Get Rates" at bounding box center [808, 728] width 64 height 24
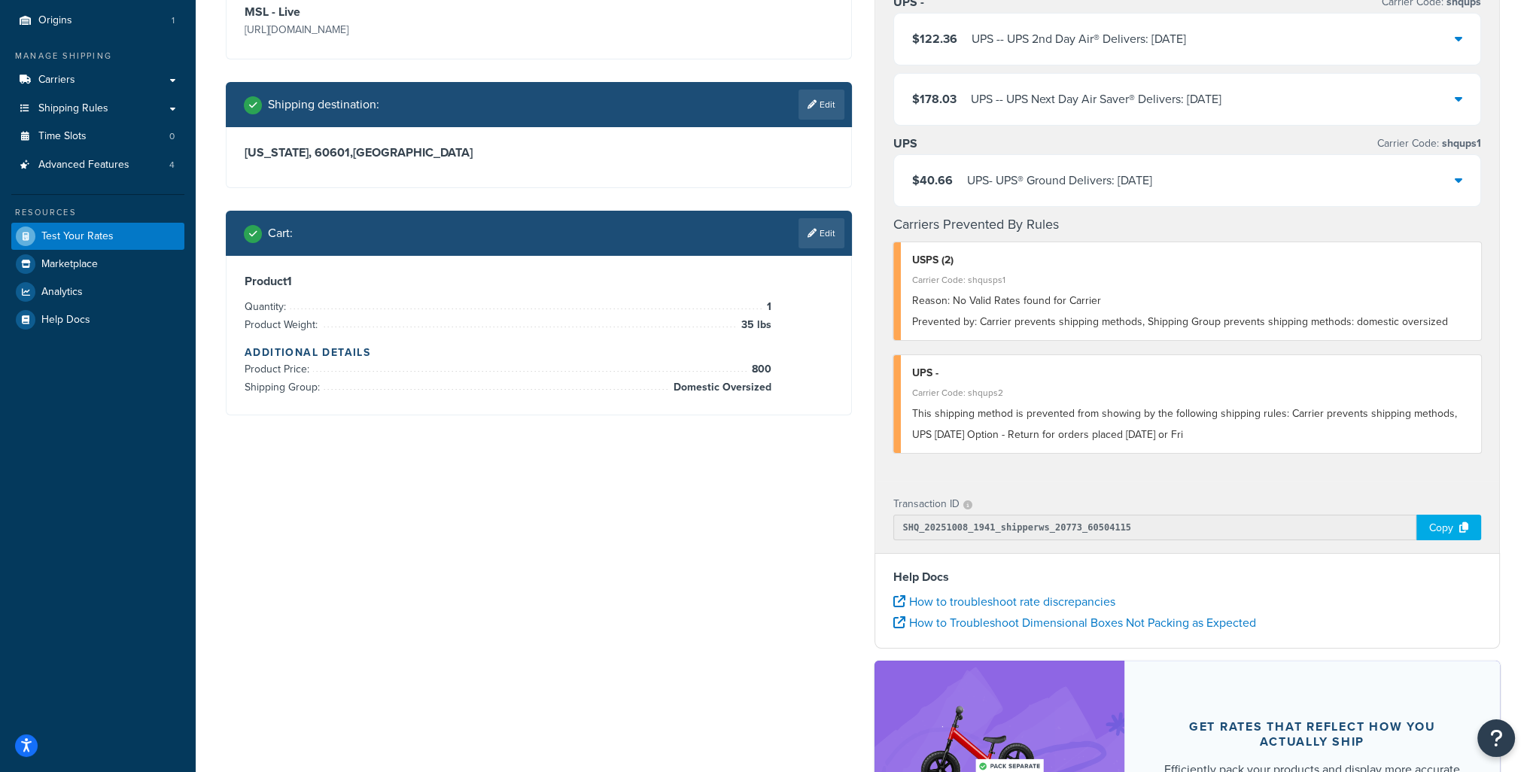
scroll to position [75, 0]
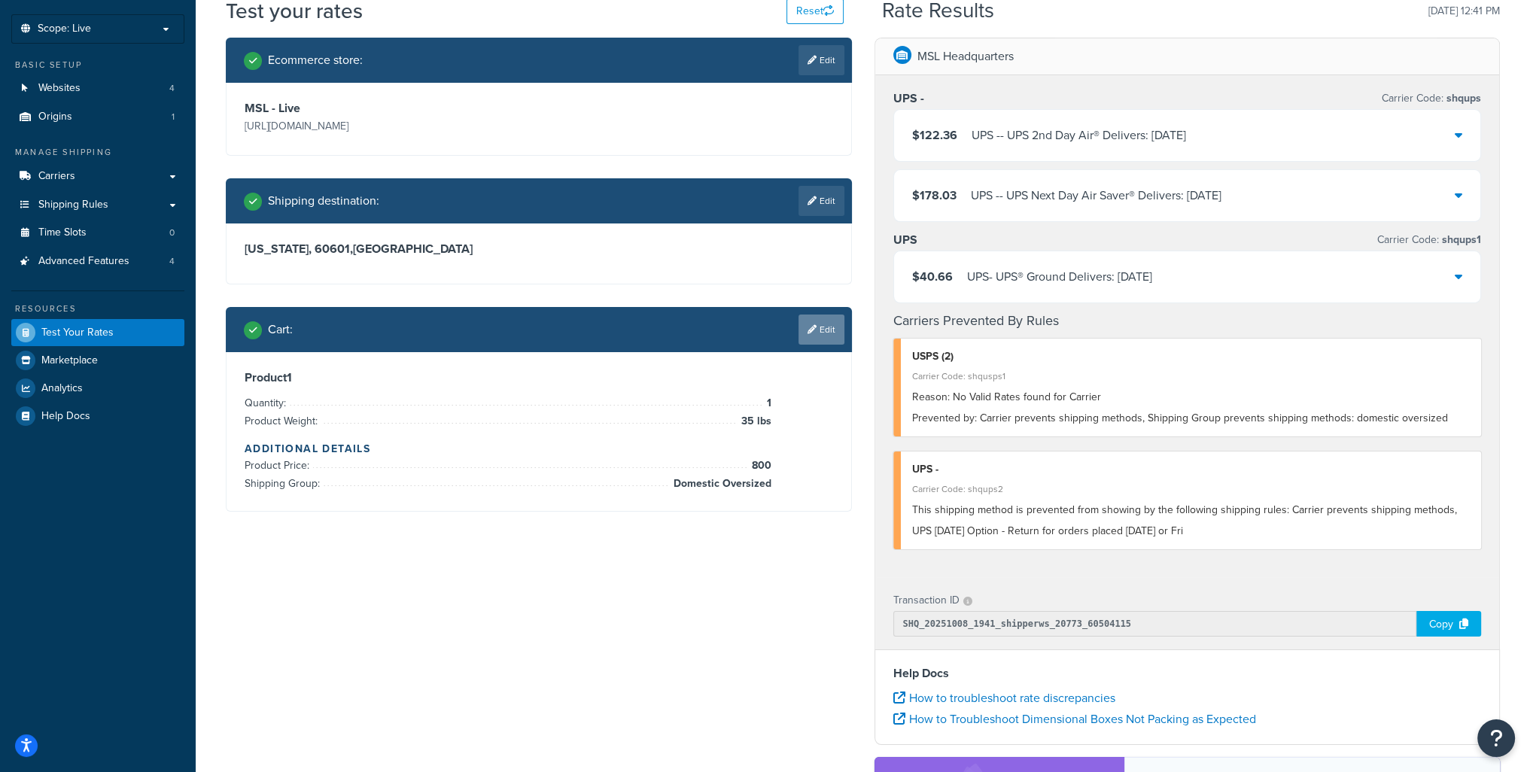
click at [825, 323] on link "Edit" at bounding box center [821, 330] width 46 height 30
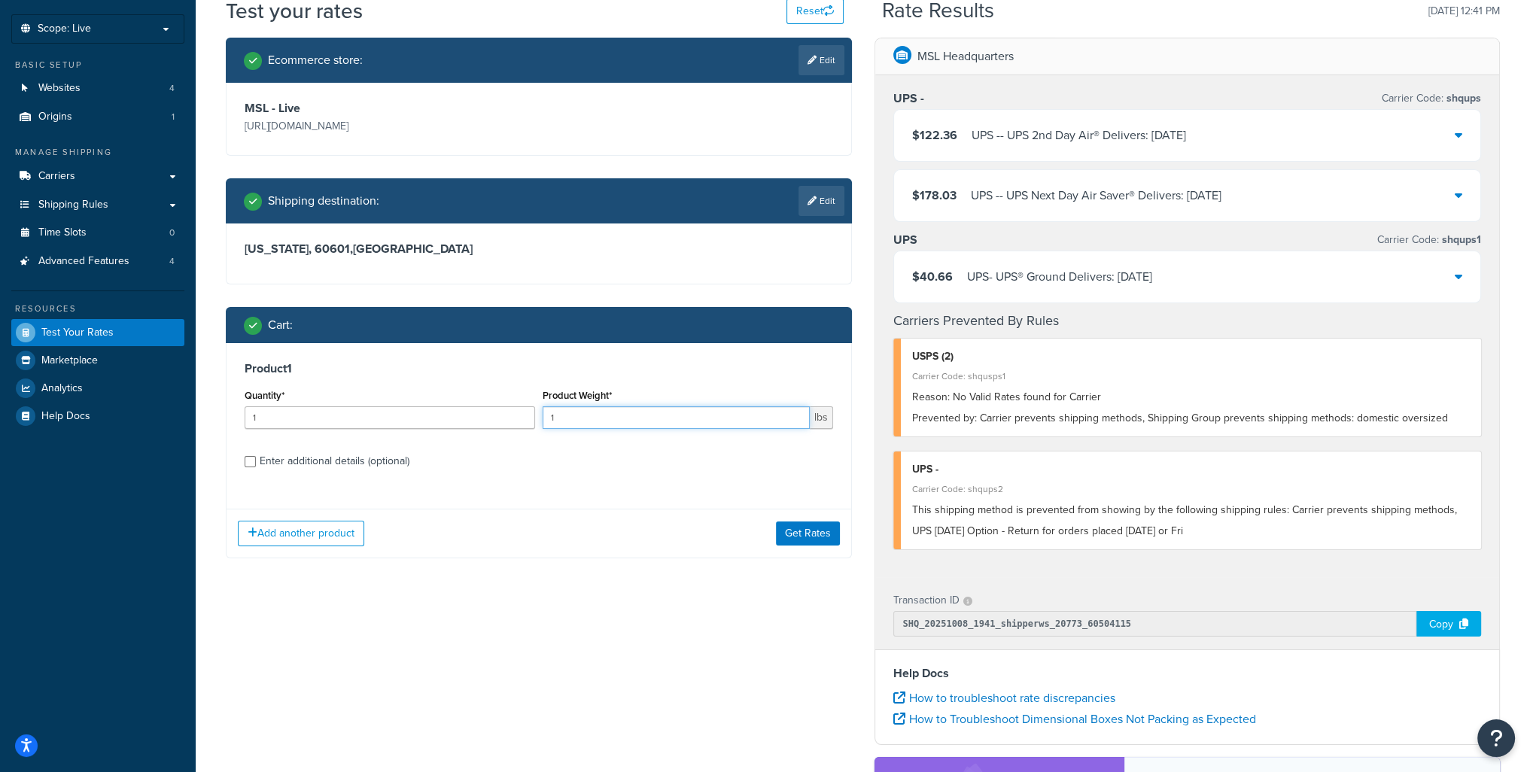
drag, startPoint x: 612, startPoint y: 422, endPoint x: 496, endPoint y: 419, distance: 116.7
click at [496, 419] on div "Quantity* 1 Product Weight* 1 lbs" at bounding box center [539, 412] width 596 height 55
type input "35"
click at [421, 456] on label "Enter additional details (optional)" at bounding box center [546, 460] width 573 height 24
click at [256, 456] on input "Enter additional details (optional)" at bounding box center [250, 461] width 11 height 11
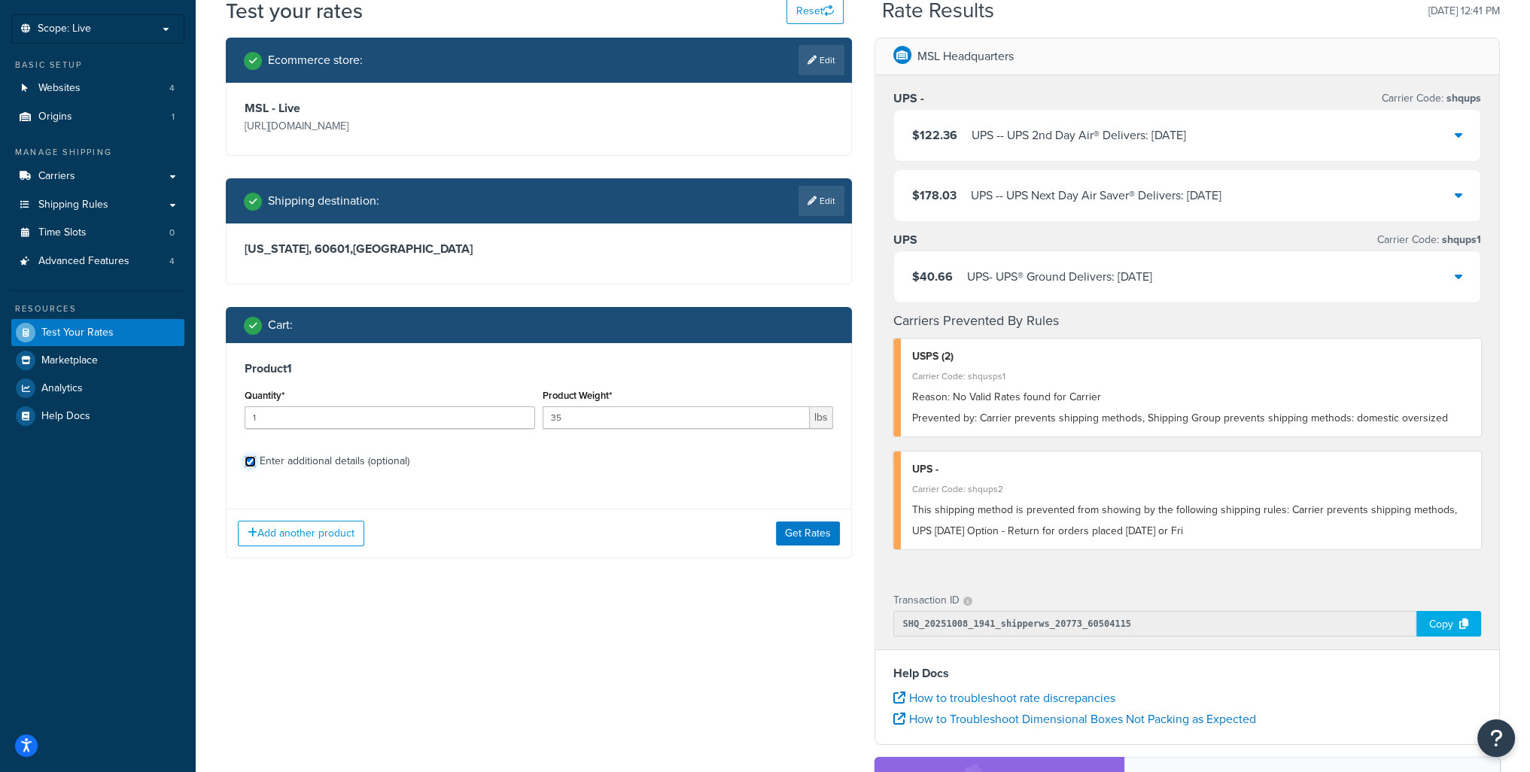
checkbox input "true"
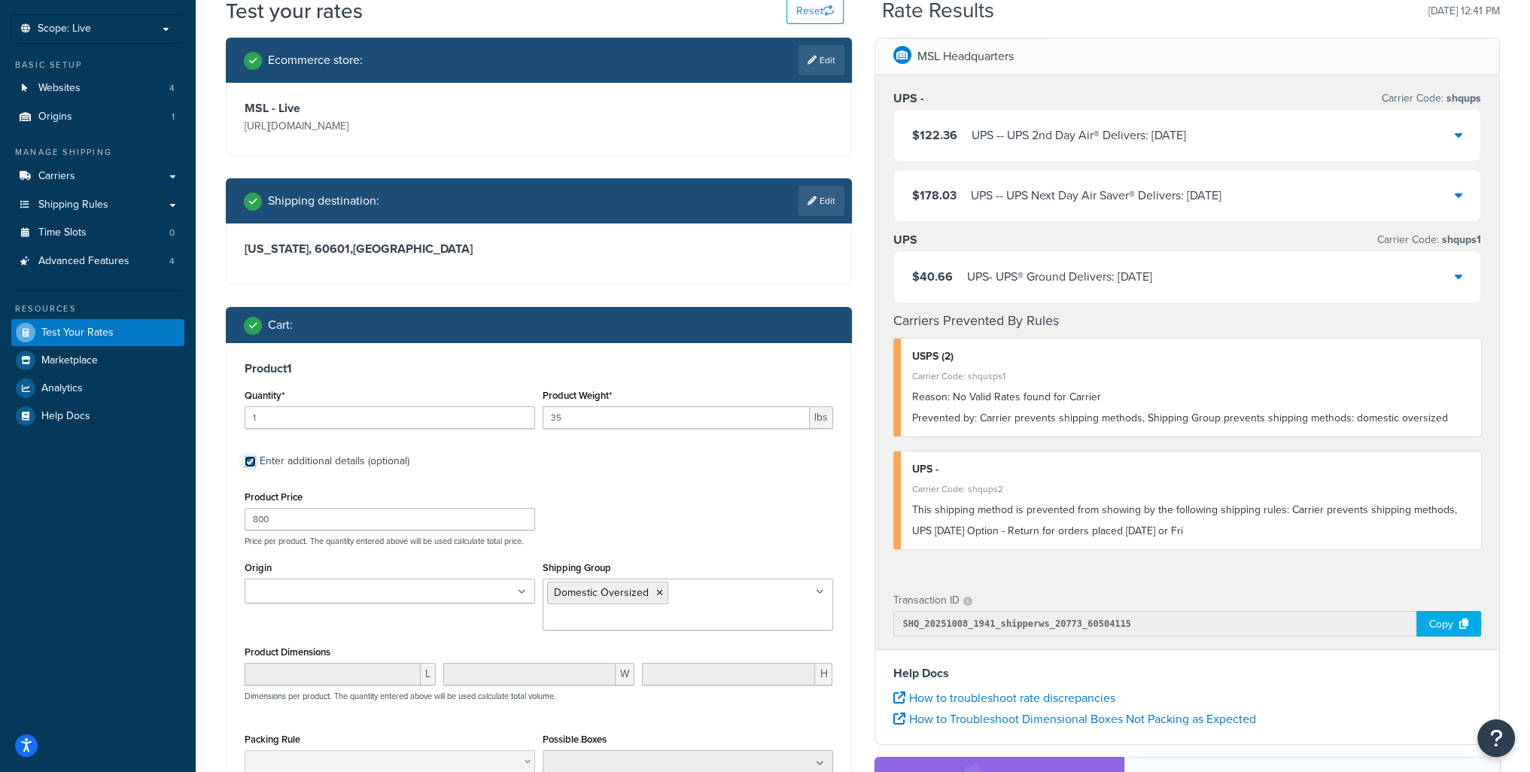
scroll to position [226, 0]
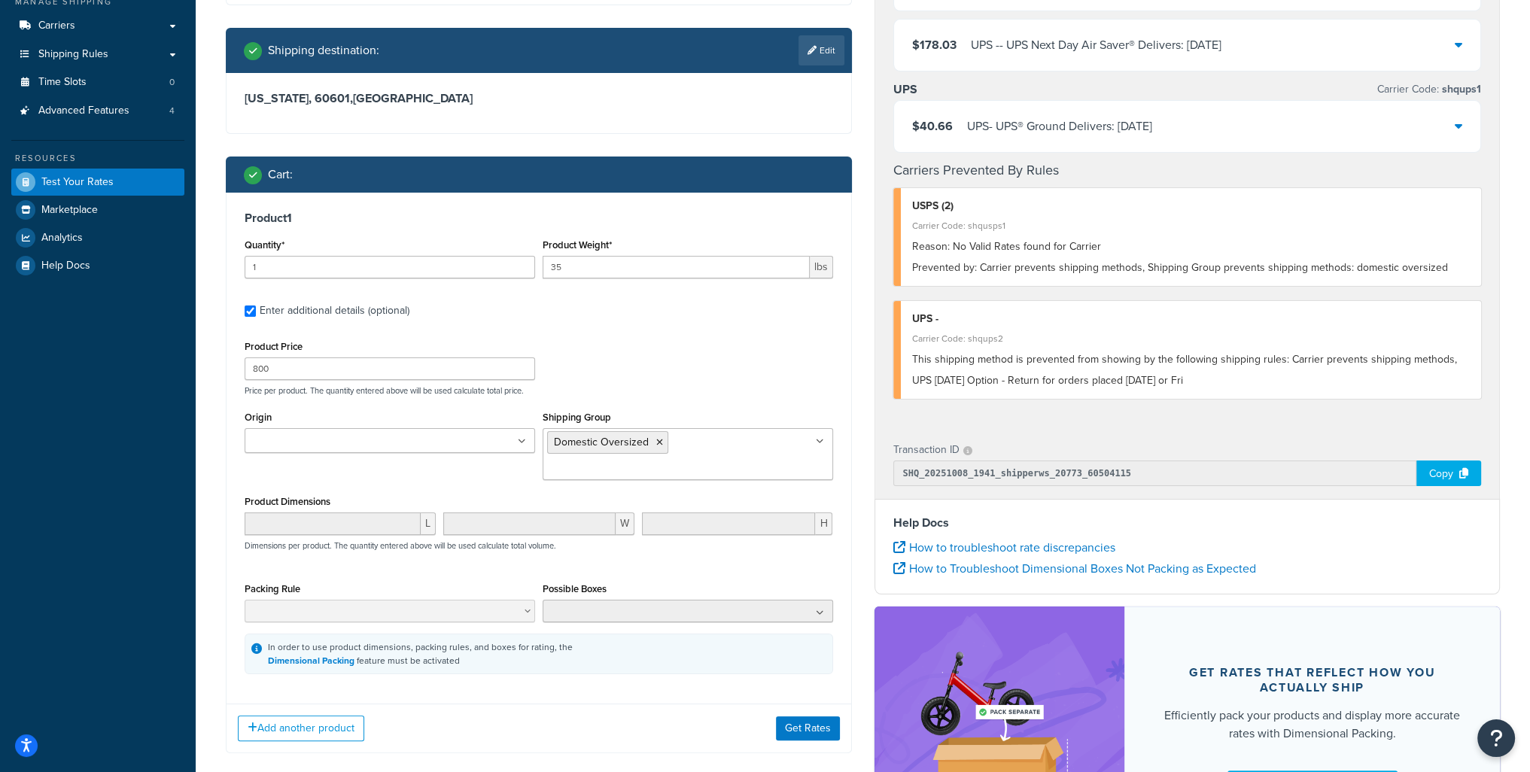
click at [312, 380] on div "Product Price 800 Price per product. The quantity entered above will be used ca…" at bounding box center [539, 365] width 596 height 59
drag, startPoint x: 388, startPoint y: 371, endPoint x: -57, endPoint y: 359, distance: 445.6
click at [0, 359] on html "Accessibility Screen-Reader Guide, Feedback, and Issue Reporting | New window S…" at bounding box center [765, 361] width 1530 height 1175
type input "1400"
click at [821, 716] on button "Get Rates" at bounding box center [808, 728] width 64 height 24
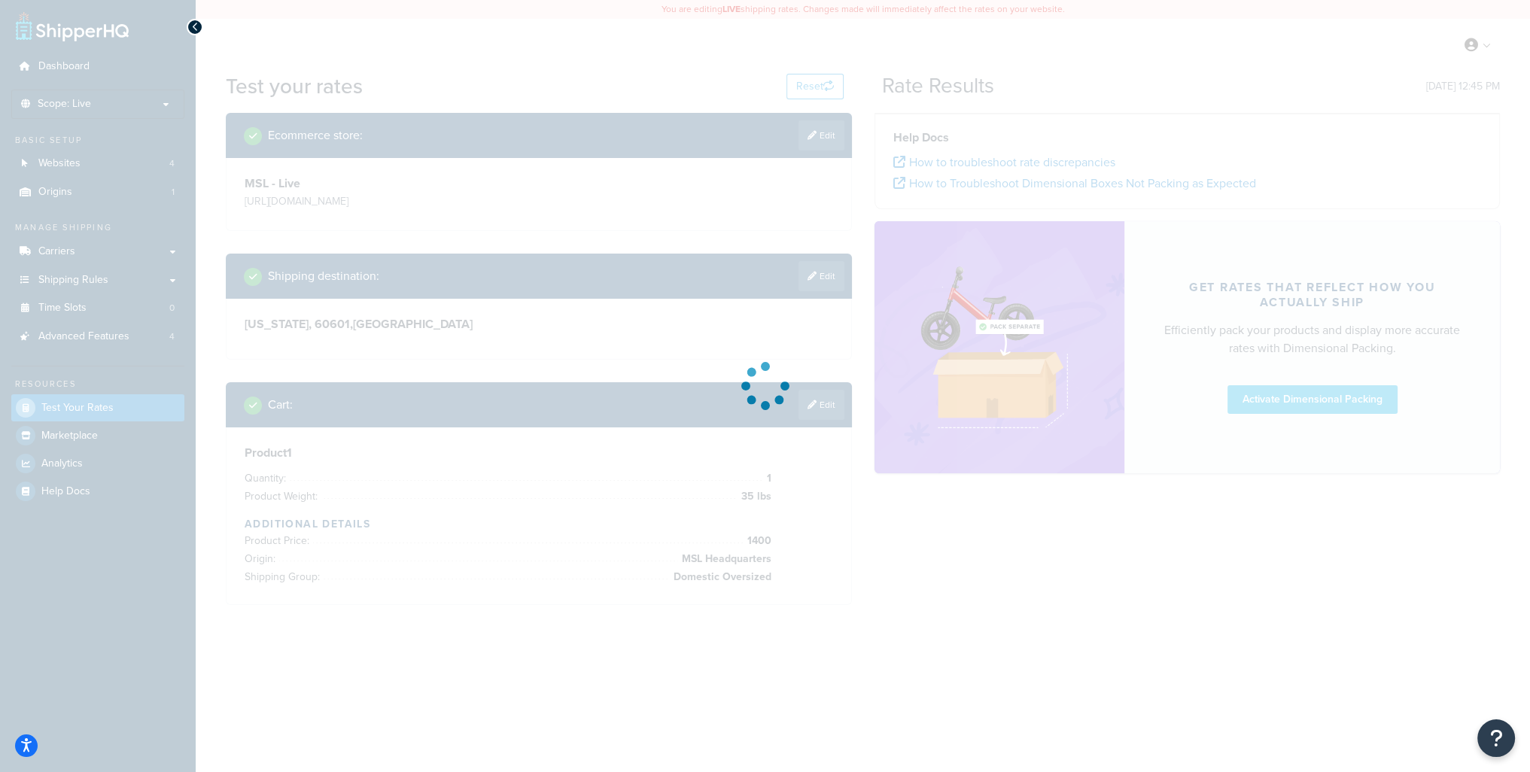
scroll to position [0, 0]
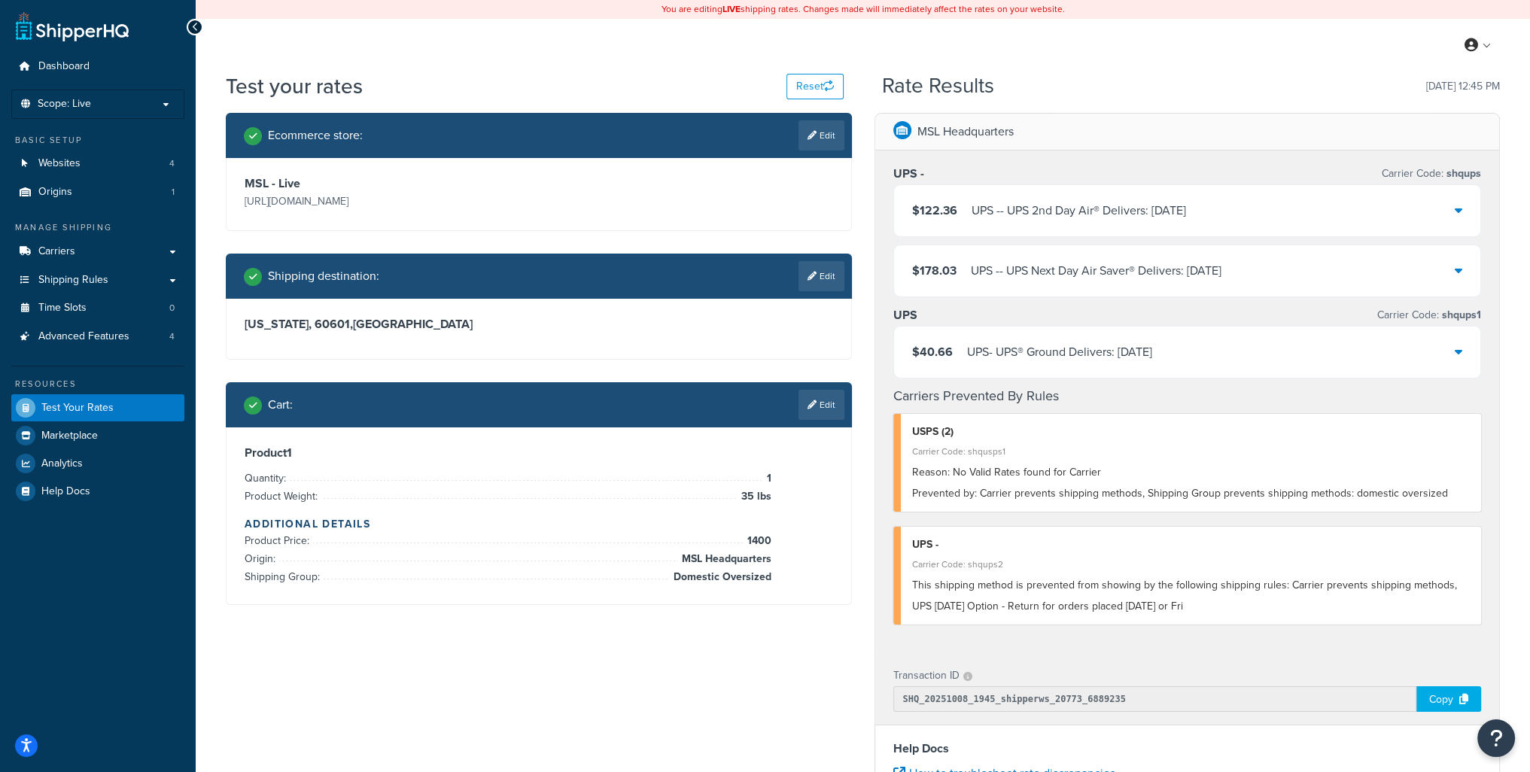
click at [731, 677] on div "Ecommerce store : Edit MSL - Live https://www.mr-s-leather.com Shipping destina…" at bounding box center [862, 606] width 1296 height 986
click at [1474, 351] on div "$40.66 UPS - UPS® Ground Delivers: 10/15/2025" at bounding box center [1187, 352] width 587 height 51
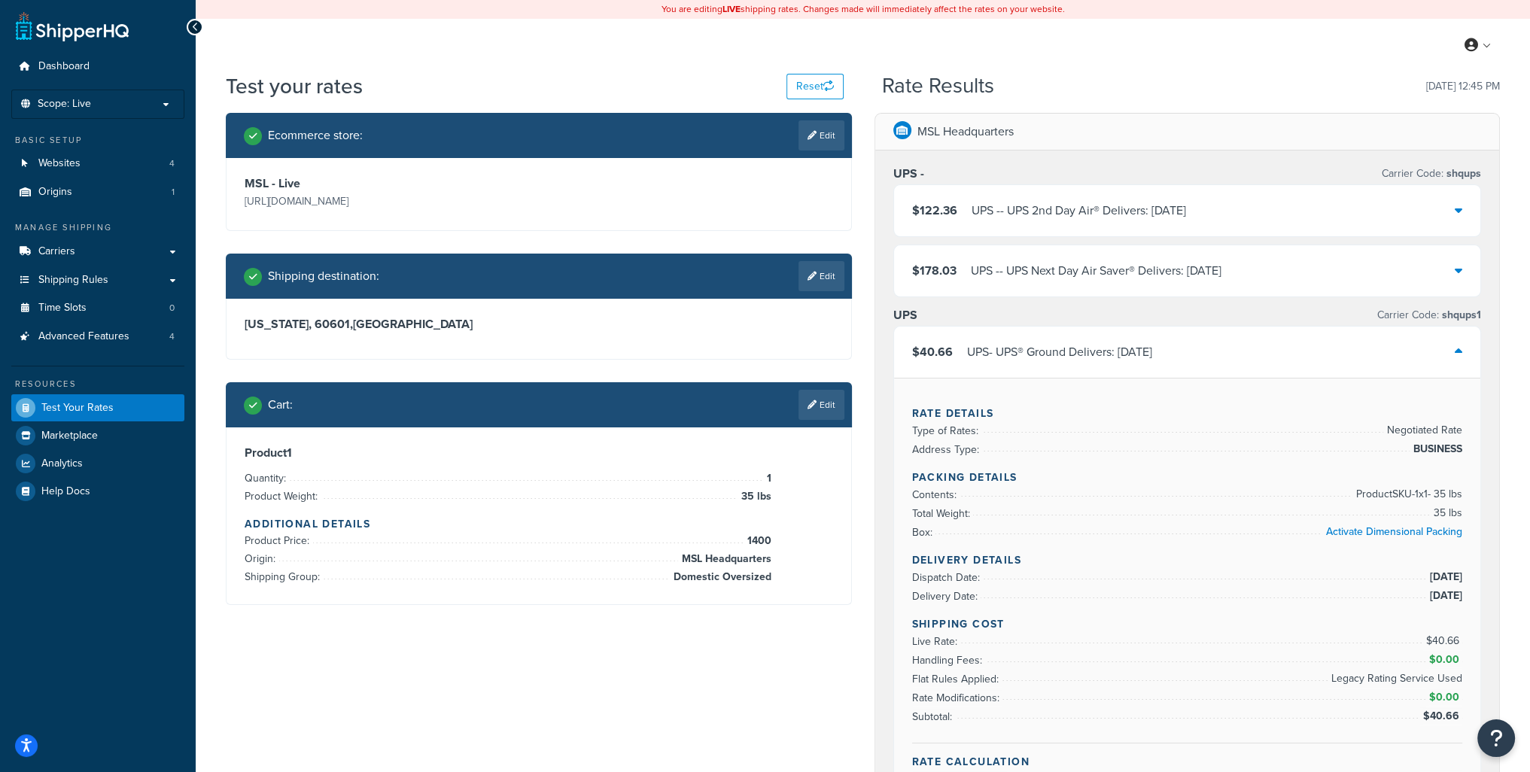
click at [1459, 352] on icon at bounding box center [1458, 351] width 8 height 12
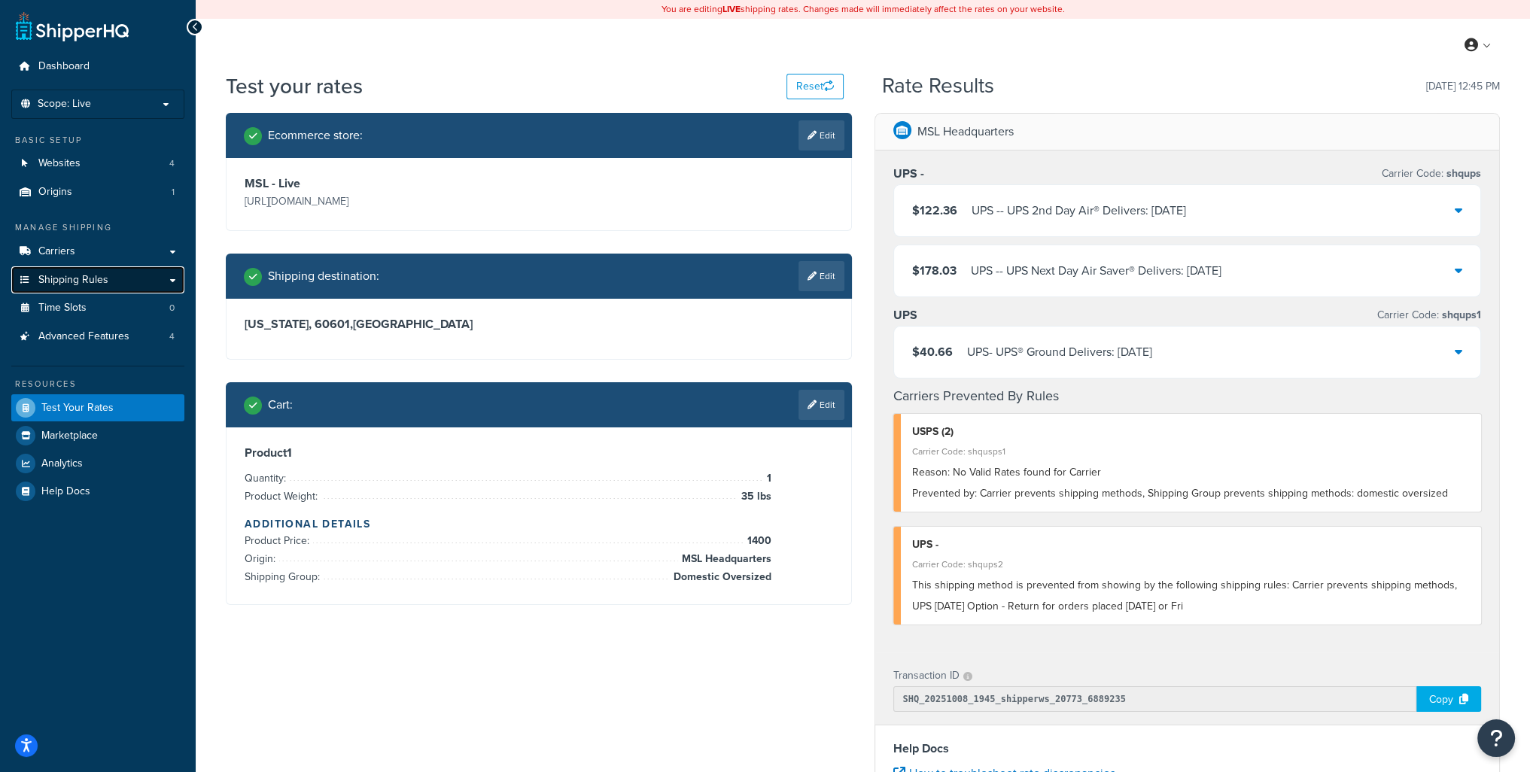
click at [84, 287] on span "Shipping Rules" at bounding box center [73, 280] width 70 height 13
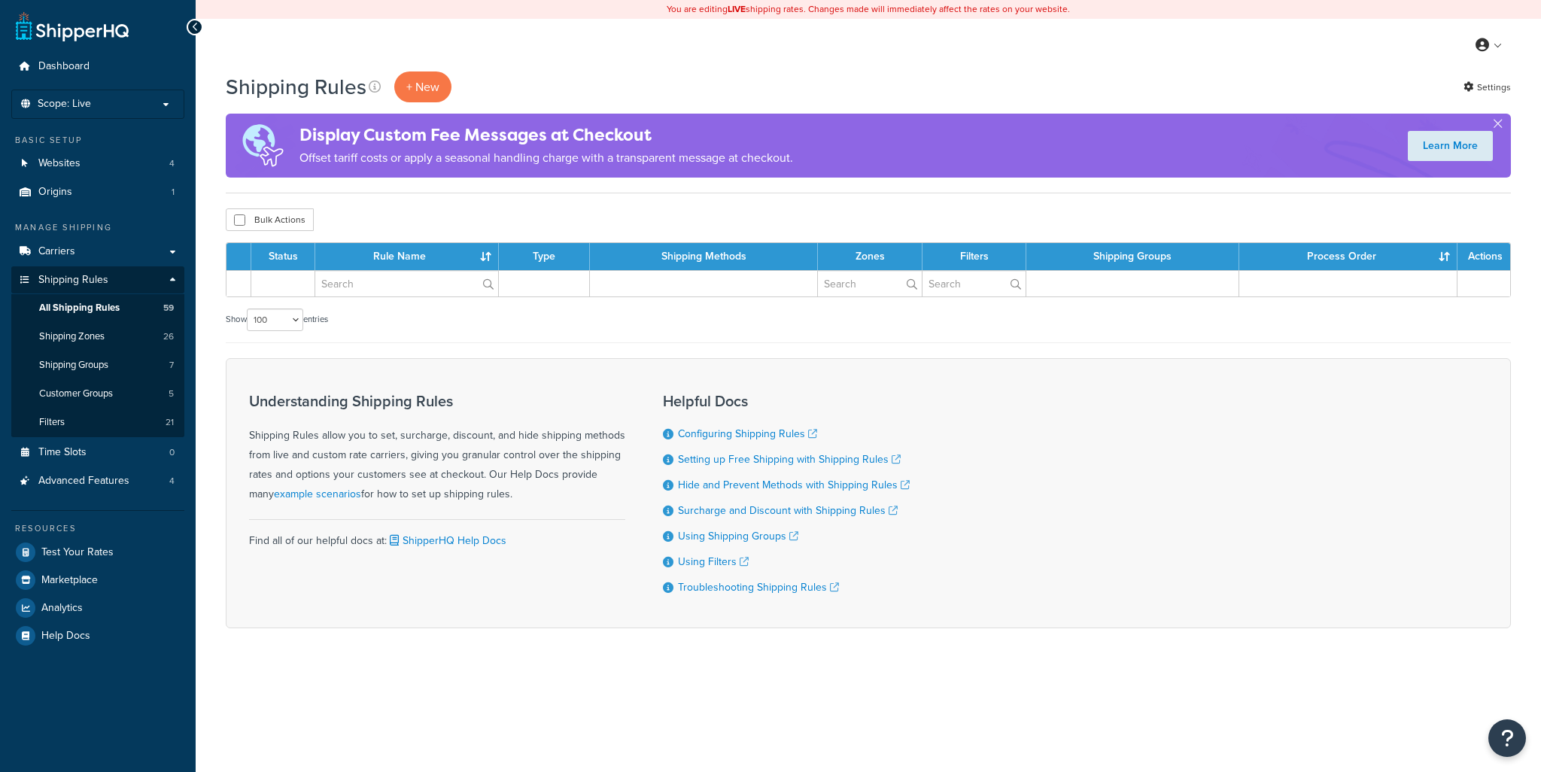
select select "100"
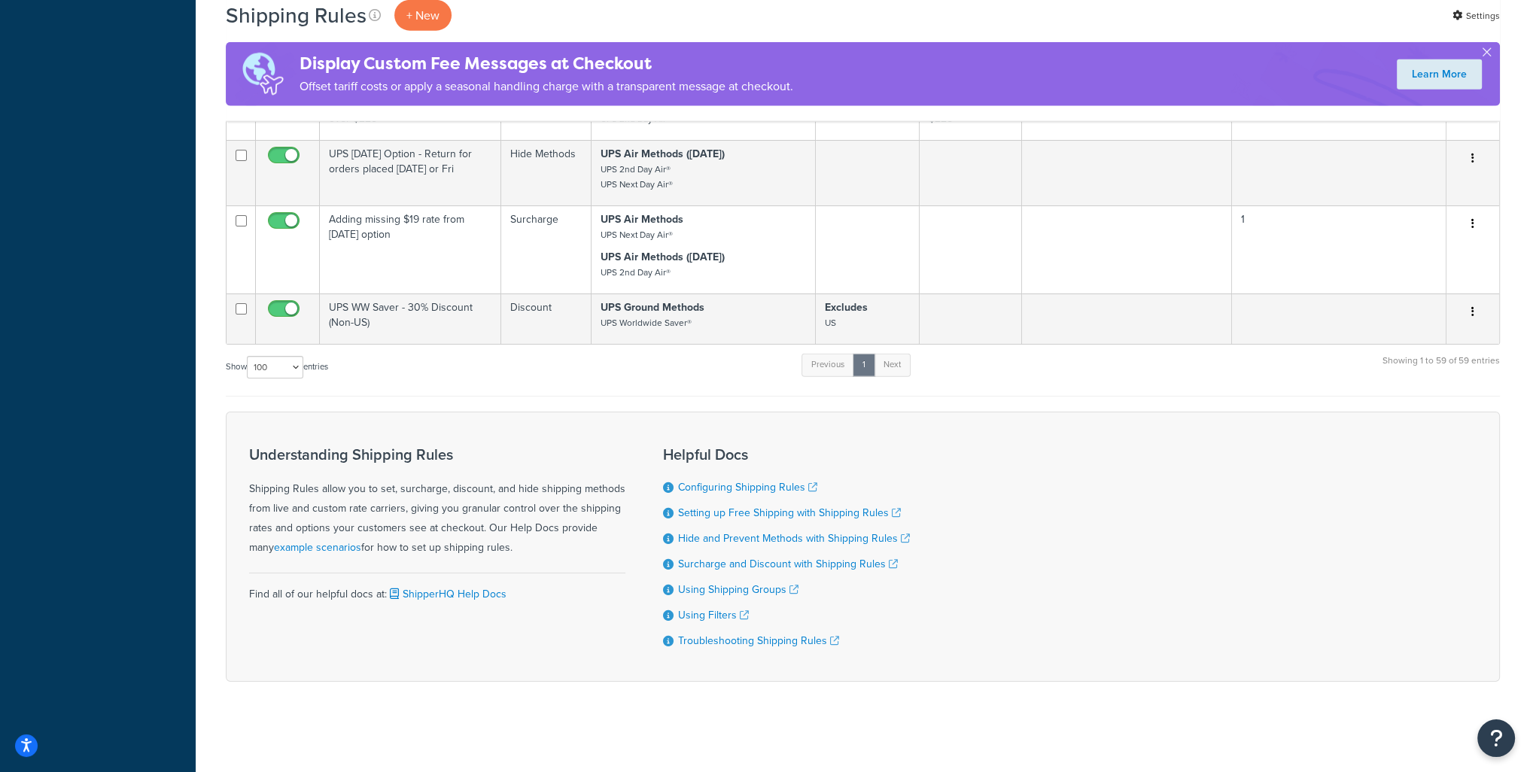
scroll to position [4905, 0]
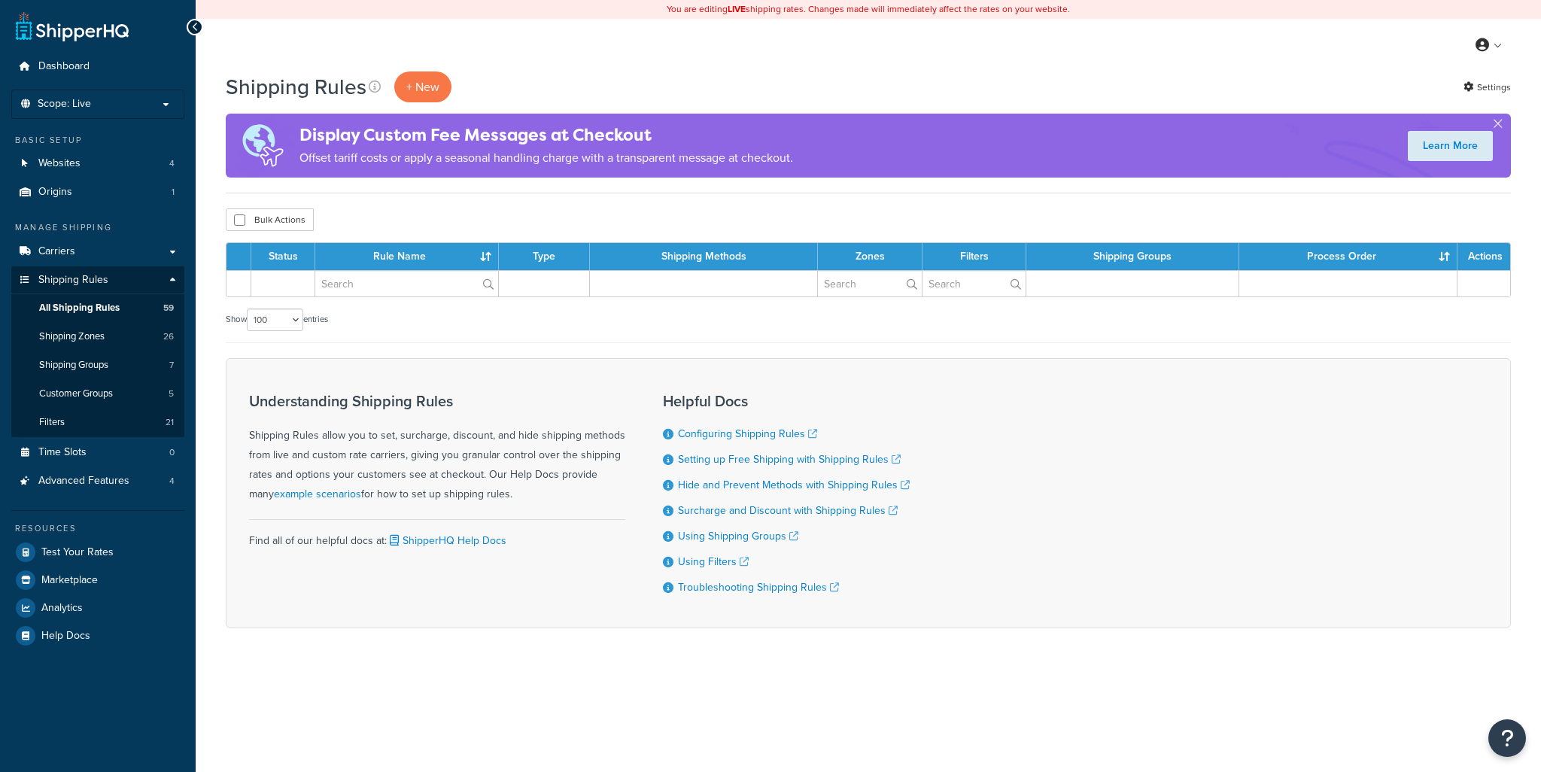
select select "100"
